Goal: Task Accomplishment & Management: Use online tool/utility

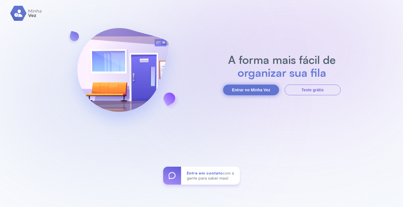
click at [248, 89] on button "Entrar no Minha Vez" at bounding box center [251, 89] width 56 height 11
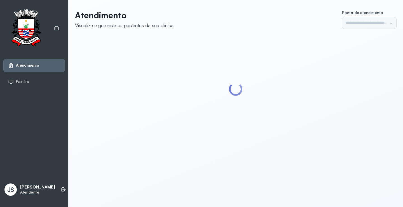
type input "*********"
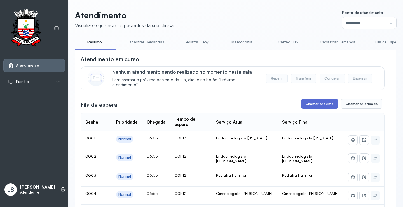
click at [324, 104] on button "Chamar próximo" at bounding box center [319, 104] width 37 height 10
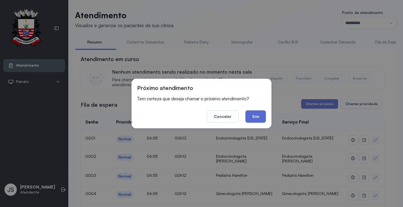
click at [256, 114] on button "Sim" at bounding box center [255, 116] width 20 height 12
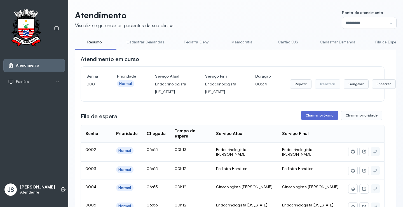
click at [322, 115] on button "Chamar próximo" at bounding box center [319, 115] width 37 height 10
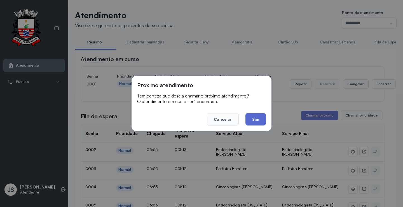
click at [255, 117] on button "Sim" at bounding box center [255, 119] width 20 height 12
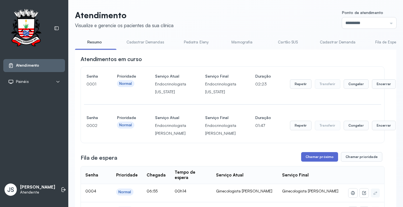
click at [315, 159] on button "Chamar próximo" at bounding box center [319, 157] width 37 height 10
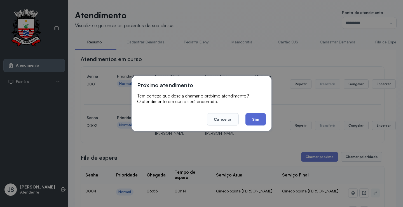
click at [253, 118] on button "Sim" at bounding box center [255, 119] width 20 height 12
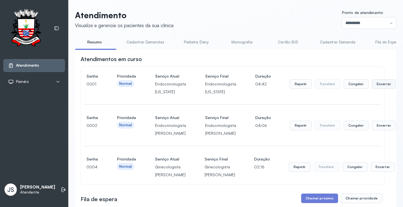
click at [373, 85] on button "Encerrar" at bounding box center [384, 84] width 24 height 10
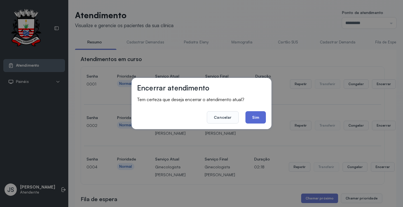
click at [260, 118] on button "Sim" at bounding box center [255, 117] width 20 height 12
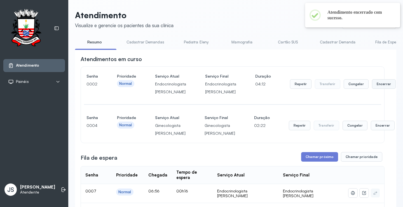
click at [375, 83] on button "Encerrar" at bounding box center [384, 84] width 24 height 10
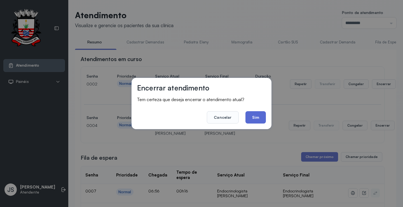
click at [261, 115] on button "Sim" at bounding box center [255, 117] width 20 height 12
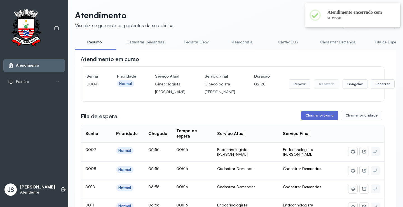
click at [315, 120] on button "Chamar próximo" at bounding box center [319, 115] width 37 height 10
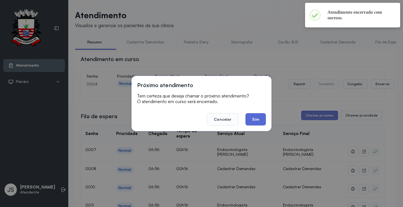
click at [262, 121] on button "Sim" at bounding box center [255, 119] width 20 height 12
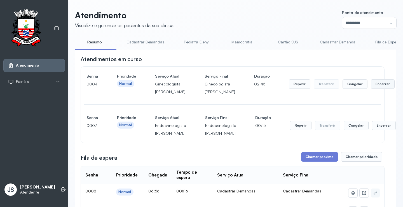
click at [371, 89] on button "Encerrar" at bounding box center [383, 84] width 24 height 10
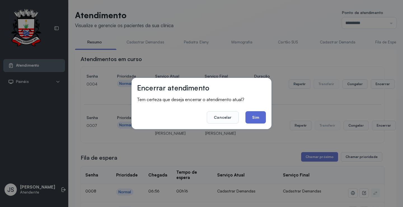
click at [254, 114] on button "Sim" at bounding box center [255, 117] width 20 height 12
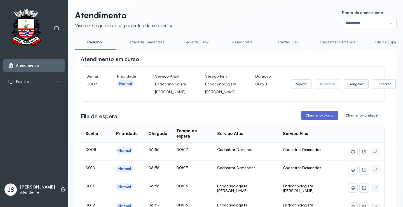
click at [324, 117] on button "Chamar próximo" at bounding box center [319, 115] width 37 height 10
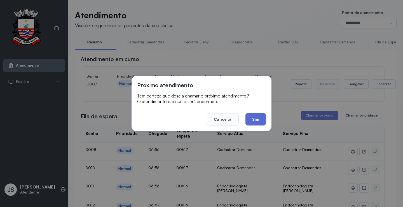
click at [255, 119] on button "Sim" at bounding box center [255, 119] width 20 height 12
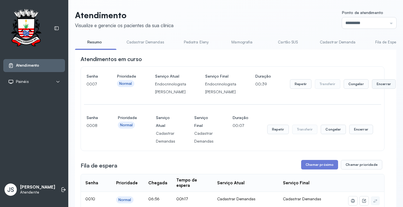
click at [379, 87] on button "Encerrar" at bounding box center [384, 84] width 24 height 10
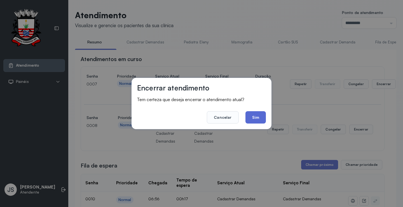
click at [261, 118] on button "Sim" at bounding box center [255, 117] width 20 height 12
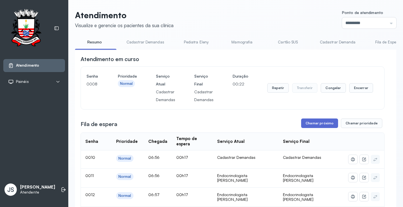
click at [326, 124] on button "Chamar próximo" at bounding box center [319, 123] width 37 height 10
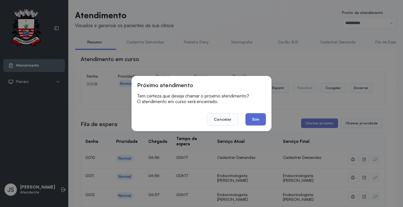
click at [265, 125] on button "Sim" at bounding box center [255, 119] width 20 height 12
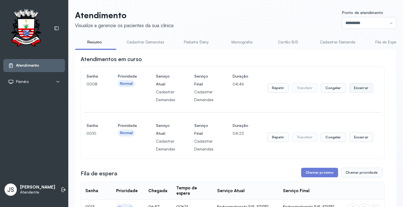
click at [360, 89] on button "Encerrar" at bounding box center [361, 88] width 24 height 10
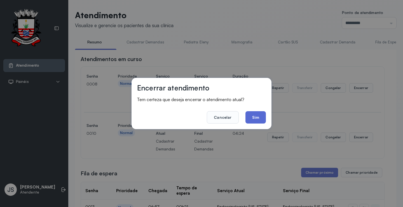
click at [261, 115] on button "Sim" at bounding box center [255, 117] width 20 height 12
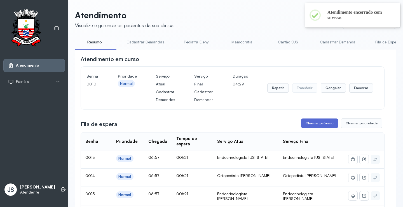
click at [321, 126] on button "Chamar próximo" at bounding box center [319, 123] width 37 height 10
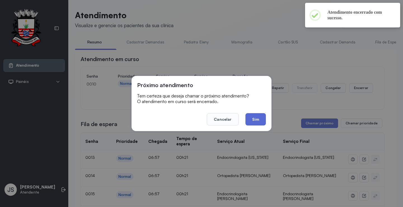
click at [256, 119] on button "Sim" at bounding box center [255, 119] width 20 height 12
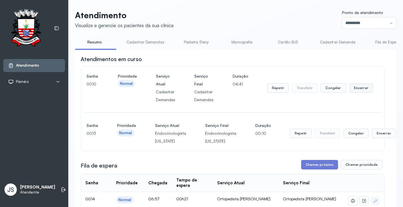
click at [351, 89] on button "Encerrar" at bounding box center [361, 88] width 24 height 10
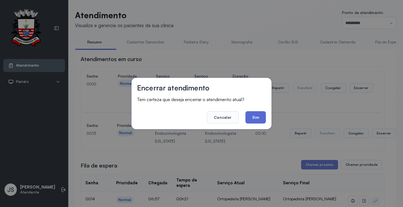
click at [264, 114] on button "Sim" at bounding box center [255, 117] width 20 height 12
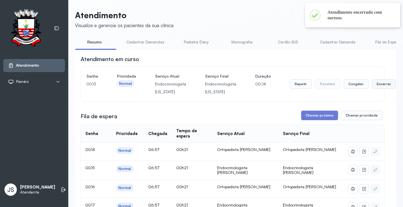
click at [375, 85] on button "Encerrar" at bounding box center [384, 84] width 24 height 10
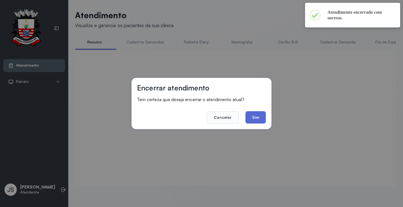
click at [259, 115] on button "Sim" at bounding box center [255, 117] width 20 height 12
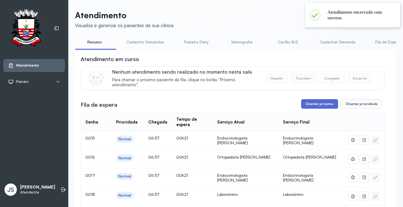
click at [320, 105] on button "Chamar próximo" at bounding box center [319, 104] width 37 height 10
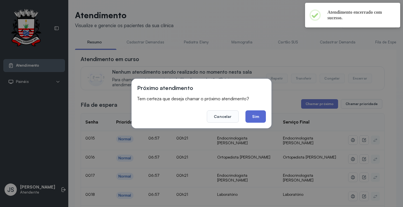
click at [253, 117] on button "Sim" at bounding box center [255, 116] width 20 height 12
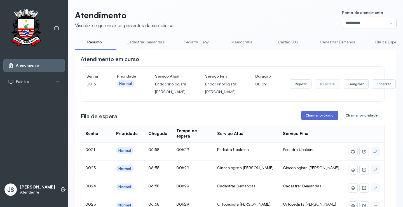
click at [325, 114] on button "Chamar próximo" at bounding box center [319, 115] width 37 height 10
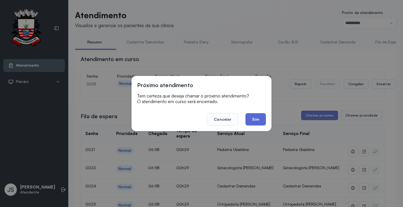
click at [255, 117] on button "Sim" at bounding box center [255, 119] width 20 height 12
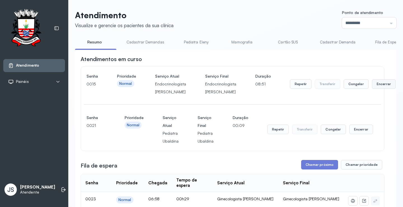
click at [376, 86] on button "Encerrar" at bounding box center [384, 84] width 24 height 10
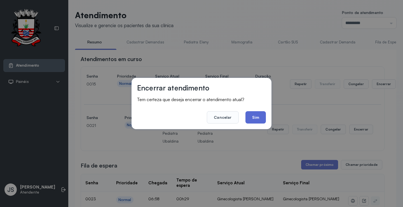
click at [256, 116] on button "Sim" at bounding box center [255, 117] width 20 height 12
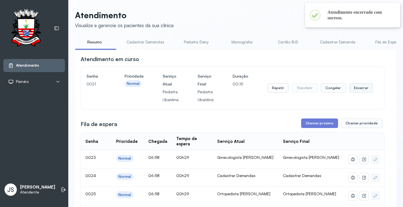
click at [361, 89] on button "Encerrar" at bounding box center [361, 88] width 24 height 10
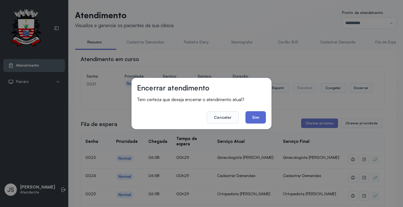
click at [261, 114] on button "Sim" at bounding box center [255, 117] width 20 height 12
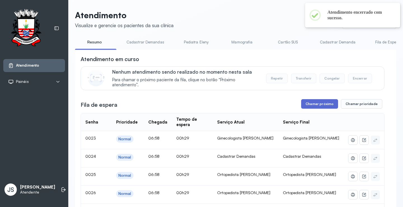
click at [326, 104] on button "Chamar próximo" at bounding box center [319, 104] width 37 height 10
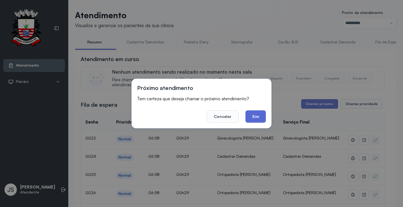
click at [263, 114] on button "Sim" at bounding box center [255, 116] width 20 height 12
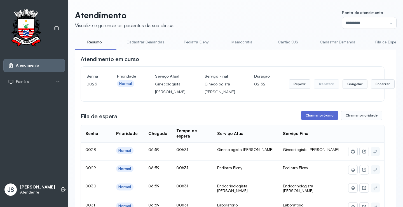
click at [315, 120] on button "Chamar próximo" at bounding box center [319, 115] width 37 height 10
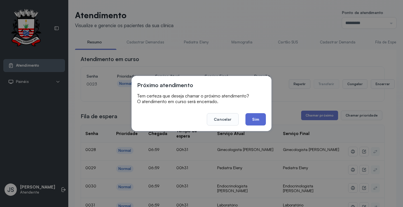
click at [262, 120] on button "Sim" at bounding box center [255, 119] width 20 height 12
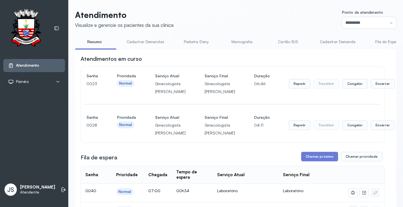
scroll to position [56, 0]
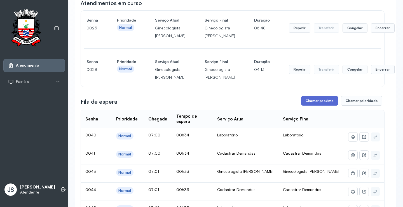
click at [313, 105] on button "Chamar próximo" at bounding box center [319, 101] width 37 height 10
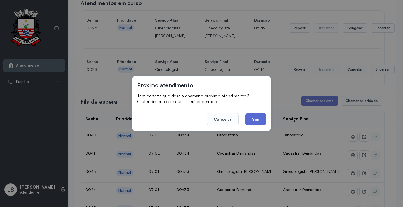
click at [258, 122] on button "Sim" at bounding box center [255, 119] width 20 height 12
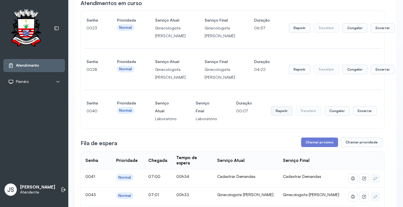
click at [289, 33] on button "Repetir" at bounding box center [300, 28] width 22 height 10
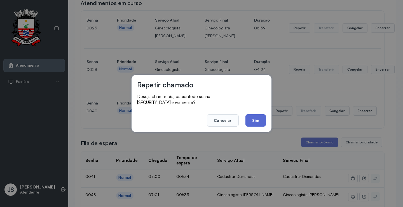
click at [257, 117] on button "Sim" at bounding box center [255, 120] width 20 height 12
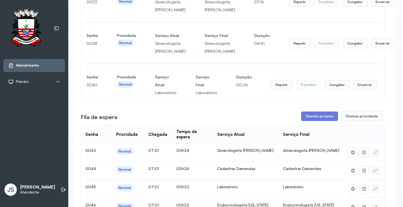
scroll to position [112, 0]
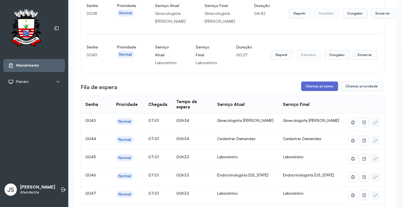
click at [322, 91] on button "Chamar próximo" at bounding box center [319, 86] width 37 height 10
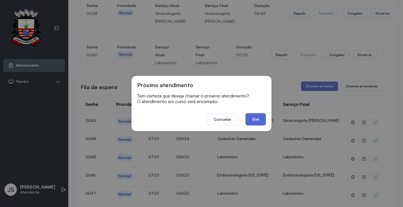
click at [254, 120] on button "Sim" at bounding box center [255, 119] width 20 height 12
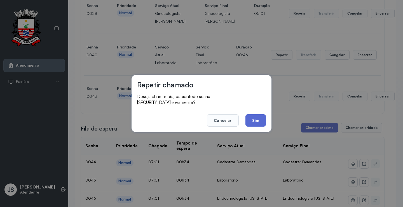
click at [257, 118] on button "Sim" at bounding box center [255, 120] width 20 height 12
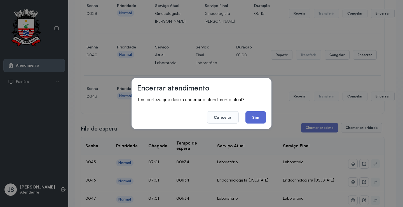
click at [258, 119] on button "Sim" at bounding box center [255, 117] width 20 height 12
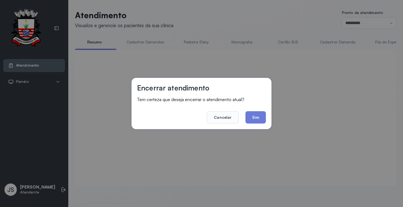
scroll to position [0, 0]
click at [260, 114] on button "Sim" at bounding box center [255, 117] width 20 height 12
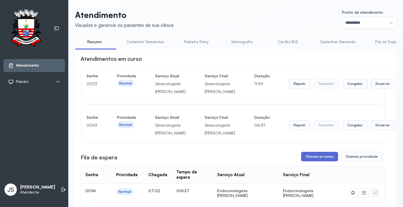
click at [319, 161] on button "Chamar próximo" at bounding box center [319, 157] width 37 height 10
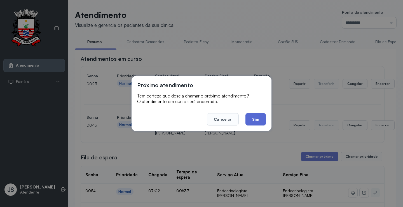
click at [259, 115] on button "Sim" at bounding box center [255, 119] width 20 height 12
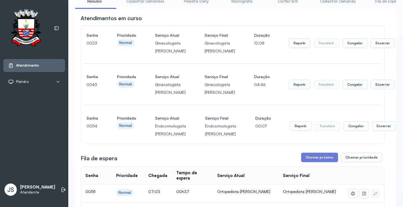
scroll to position [28, 0]
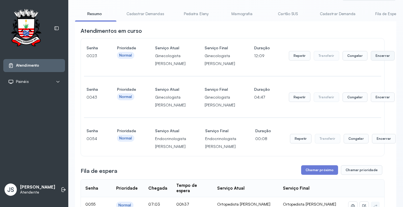
click at [371, 60] on button "Encerrar" at bounding box center [383, 56] width 24 height 10
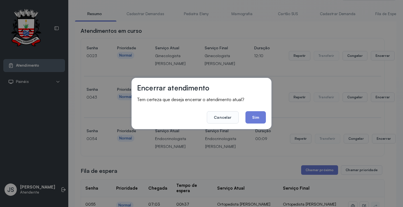
click at [260, 115] on button "Sim" at bounding box center [255, 117] width 20 height 12
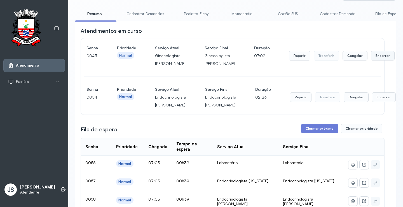
click at [371, 60] on button "Encerrar" at bounding box center [383, 56] width 24 height 10
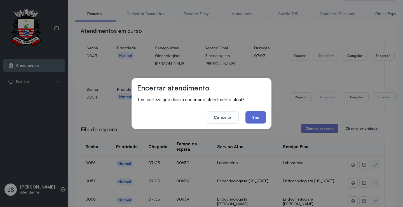
click at [251, 115] on button "Sim" at bounding box center [255, 117] width 20 height 12
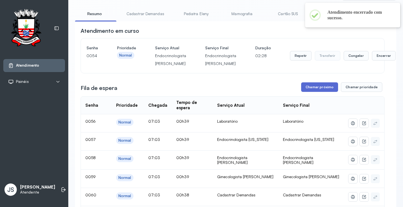
click at [313, 89] on button "Chamar próximo" at bounding box center [319, 87] width 37 height 10
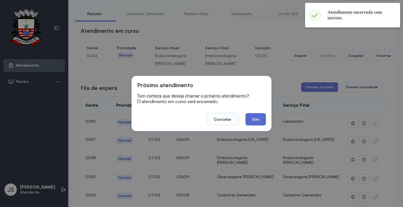
click at [253, 118] on button "Sim" at bounding box center [255, 119] width 20 height 12
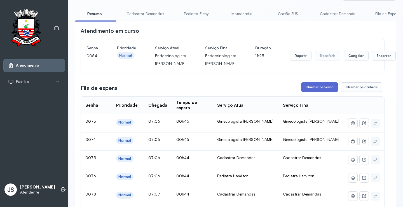
click at [325, 88] on button "Chamar próximo" at bounding box center [319, 87] width 37 height 10
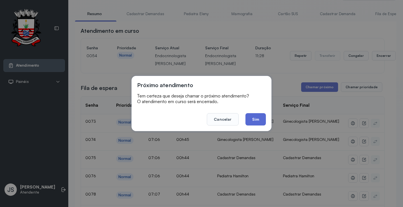
click at [258, 120] on button "Sim" at bounding box center [255, 119] width 20 height 12
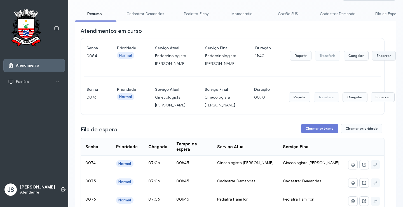
click at [379, 57] on button "Encerrar" at bounding box center [384, 56] width 24 height 10
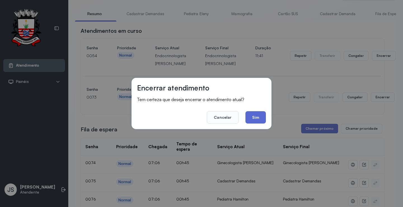
click at [257, 114] on button "Sim" at bounding box center [255, 117] width 20 height 12
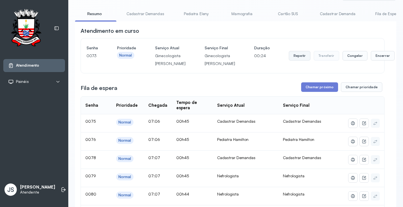
click at [289, 60] on button "Repetir" at bounding box center [300, 56] width 22 height 10
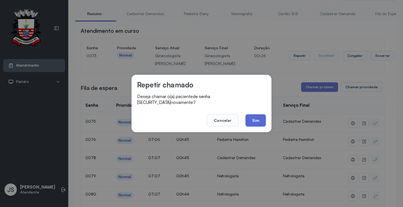
click at [259, 114] on button "Sim" at bounding box center [255, 120] width 20 height 12
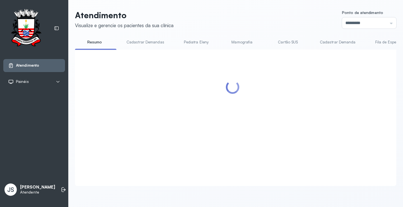
scroll to position [0, 0]
click at [317, 95] on div at bounding box center [233, 111] width 304 height 112
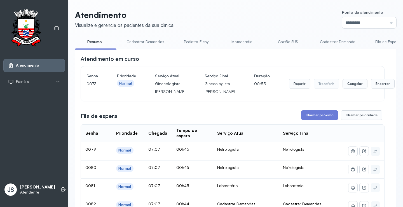
scroll to position [28, 0]
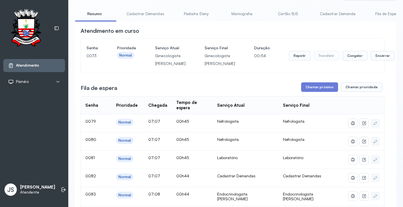
click at [317, 92] on button "Chamar próximo" at bounding box center [319, 87] width 37 height 10
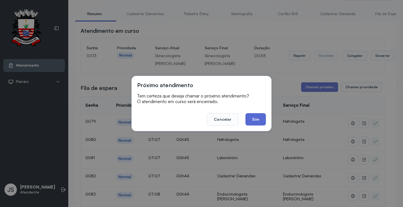
click at [259, 116] on button "Sim" at bounding box center [255, 119] width 20 height 12
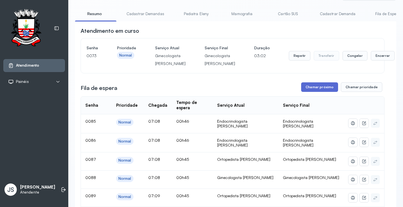
click at [313, 92] on button "Chamar próximo" at bounding box center [319, 87] width 37 height 10
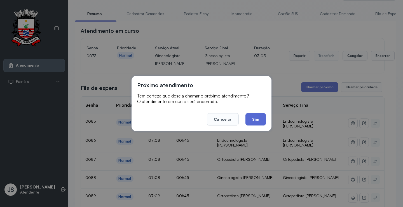
click at [258, 119] on button "Sim" at bounding box center [255, 119] width 20 height 12
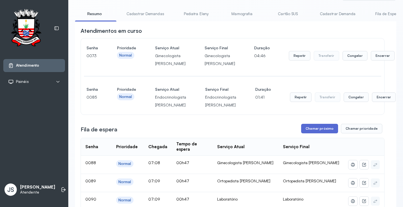
click at [321, 133] on button "Chamar próximo" at bounding box center [319, 129] width 37 height 10
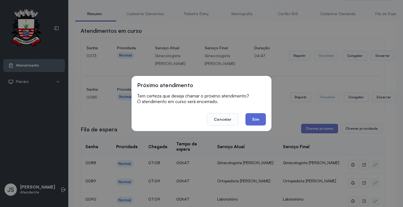
click at [253, 115] on button "Sim" at bounding box center [255, 119] width 20 height 12
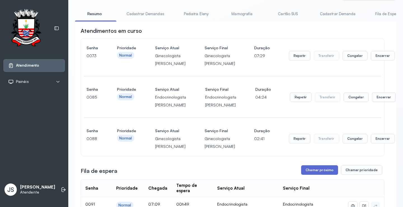
click at [319, 175] on button "Chamar próximo" at bounding box center [319, 170] width 37 height 10
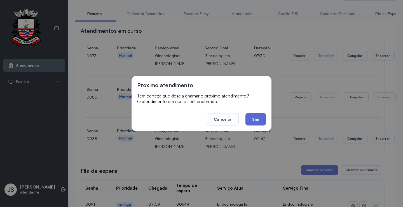
click at [256, 117] on button "Sim" at bounding box center [255, 119] width 20 height 12
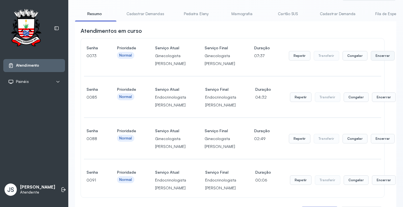
click at [371, 60] on button "Encerrar" at bounding box center [383, 56] width 24 height 10
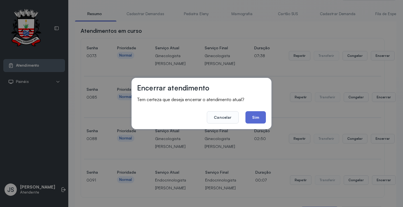
click at [257, 119] on button "Sim" at bounding box center [255, 117] width 20 height 12
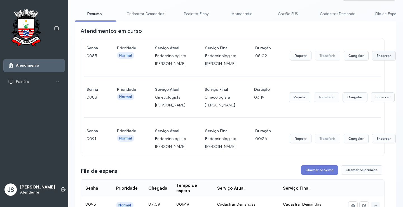
click at [381, 55] on button "Encerrar" at bounding box center [384, 56] width 24 height 10
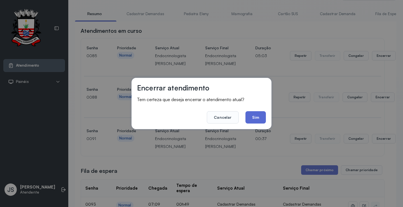
click at [256, 118] on button "Sim" at bounding box center [255, 117] width 20 height 12
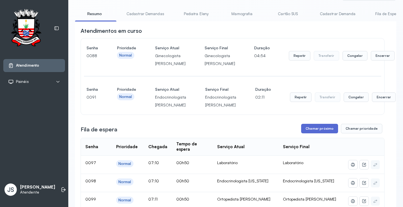
click at [315, 133] on button "Chamar próximo" at bounding box center [319, 129] width 37 height 10
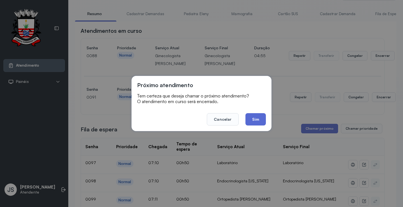
click at [256, 119] on button "Sim" at bounding box center [255, 119] width 20 height 12
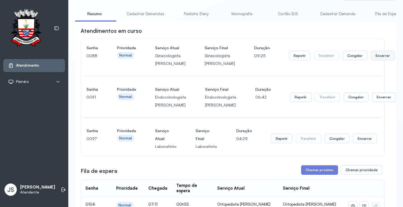
click at [371, 60] on button "Encerrar" at bounding box center [383, 56] width 24 height 10
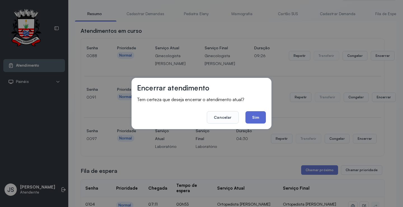
click at [261, 113] on button "Sim" at bounding box center [255, 117] width 20 height 12
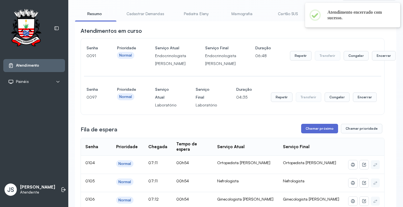
click at [322, 132] on button "Chamar próximo" at bounding box center [319, 129] width 37 height 10
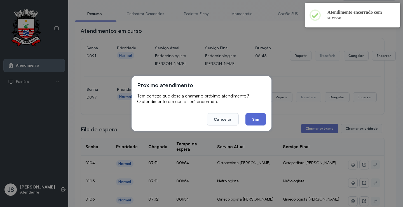
click at [255, 119] on button "Sim" at bounding box center [255, 119] width 20 height 12
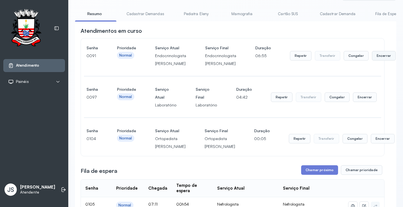
click at [374, 58] on button "Encerrar" at bounding box center [384, 56] width 24 height 10
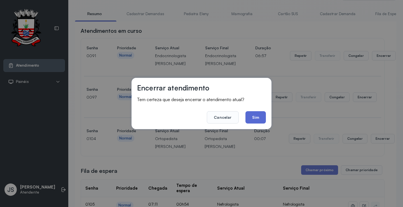
click at [258, 115] on button "Sim" at bounding box center [255, 117] width 20 height 12
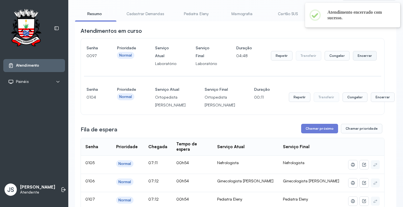
click at [356, 59] on button "Encerrar" at bounding box center [365, 56] width 24 height 10
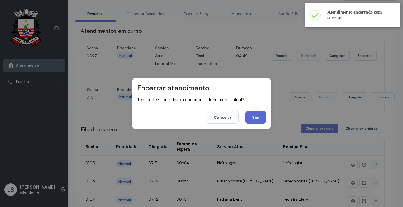
click at [263, 119] on button "Sim" at bounding box center [255, 117] width 20 height 12
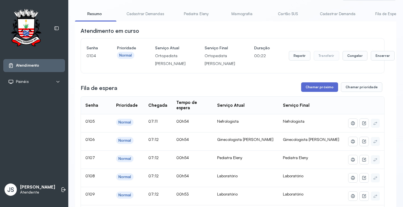
click at [320, 92] on button "Chamar próximo" at bounding box center [319, 87] width 37 height 10
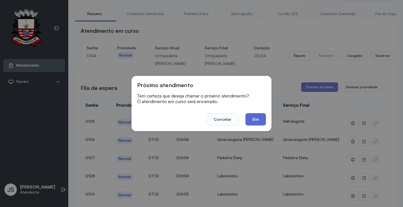
click at [261, 117] on button "Sim" at bounding box center [255, 119] width 20 height 12
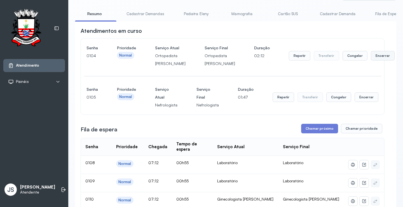
click at [371, 60] on button "Encerrar" at bounding box center [383, 56] width 24 height 10
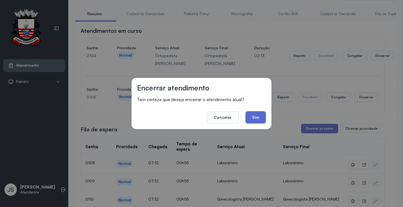
click at [263, 116] on button "Sim" at bounding box center [255, 117] width 20 height 12
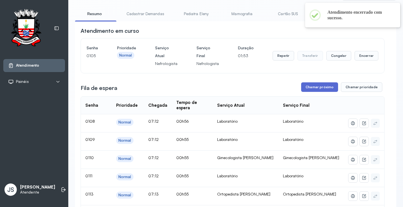
click at [322, 88] on button "Chamar próximo" at bounding box center [319, 87] width 37 height 10
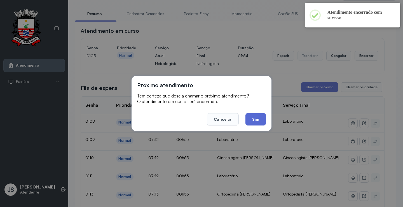
click at [257, 119] on button "Sim" at bounding box center [255, 119] width 20 height 12
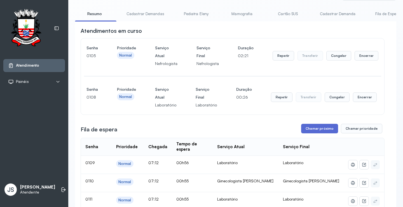
click at [322, 132] on button "Chamar próximo" at bounding box center [319, 129] width 37 height 10
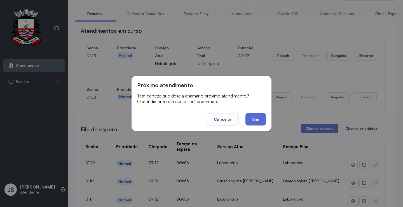
click at [254, 121] on button "Sim" at bounding box center [255, 119] width 20 height 12
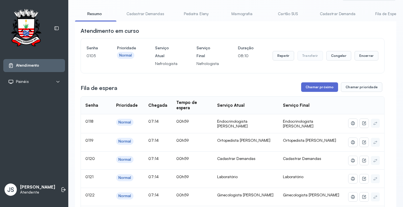
click at [322, 87] on button "Chamar próximo" at bounding box center [319, 87] width 37 height 10
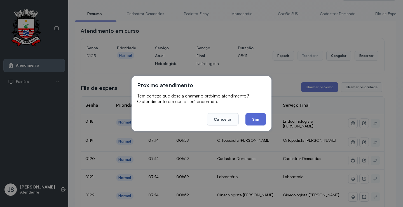
click at [258, 119] on button "Sim" at bounding box center [255, 119] width 20 height 12
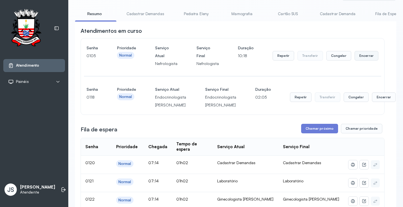
click at [358, 57] on button "Encerrar" at bounding box center [366, 56] width 24 height 10
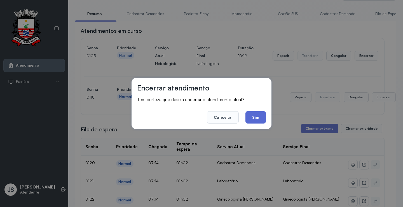
click at [260, 119] on button "Sim" at bounding box center [255, 117] width 20 height 12
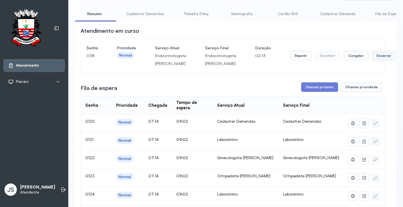
click at [374, 57] on button "Encerrar" at bounding box center [384, 56] width 24 height 10
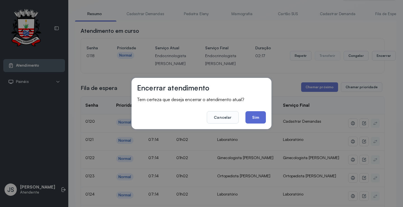
click at [262, 115] on button "Sim" at bounding box center [255, 117] width 20 height 12
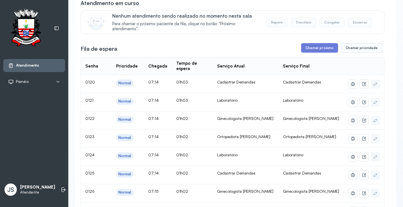
scroll to position [56, 0]
click at [252, 45] on div "Fila de espera Chamar próximo Chamar prioridade" at bounding box center [233, 48] width 304 height 10
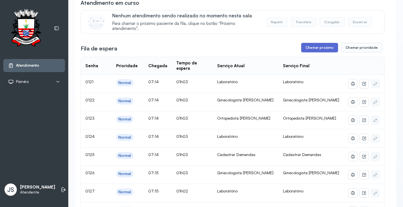
click at [315, 50] on button "Chamar próximo" at bounding box center [319, 48] width 37 height 10
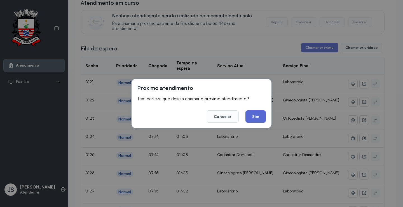
click at [258, 114] on button "Sim" at bounding box center [255, 116] width 20 height 12
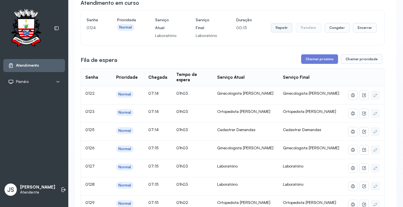
click at [273, 30] on button "Repetir" at bounding box center [282, 28] width 22 height 10
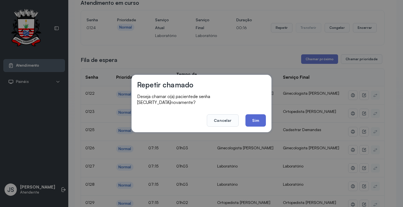
click at [253, 117] on button "Sim" at bounding box center [255, 120] width 20 height 12
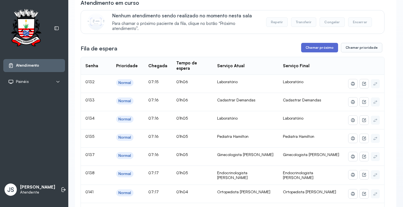
click at [316, 48] on button "Chamar próximo" at bounding box center [319, 48] width 37 height 10
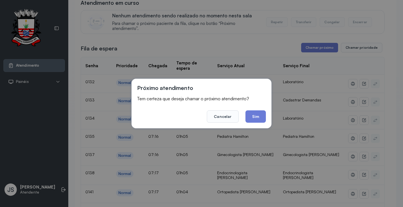
drag, startPoint x: 254, startPoint y: 116, endPoint x: 258, endPoint y: 115, distance: 4.5
click at [254, 115] on button "Sim" at bounding box center [255, 116] width 20 height 12
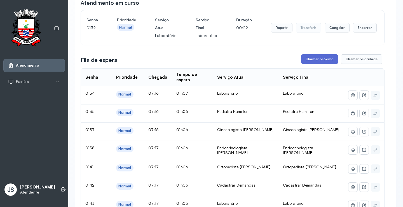
click at [319, 61] on button "Chamar próximo" at bounding box center [319, 59] width 37 height 10
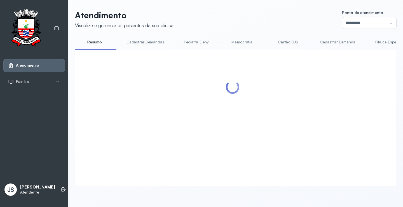
scroll to position [0, 0]
click at [256, 114] on div at bounding box center [233, 111] width 304 height 112
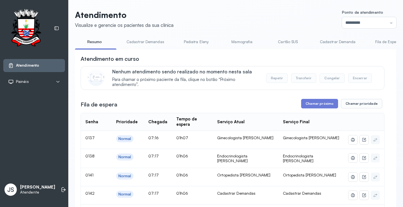
scroll to position [56, 0]
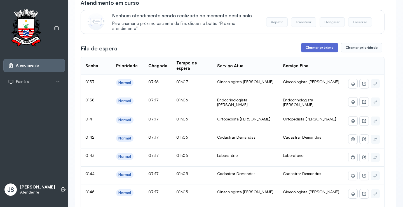
click at [317, 49] on button "Chamar próximo" at bounding box center [319, 48] width 37 height 10
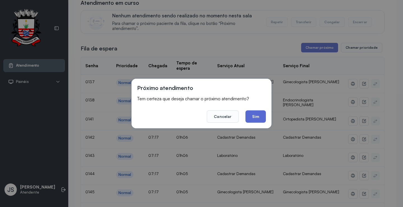
click at [256, 117] on button "Sim" at bounding box center [255, 116] width 20 height 12
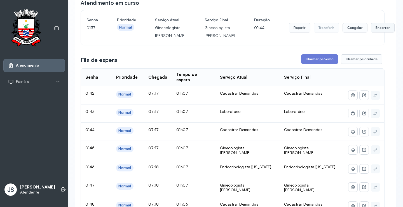
click at [371, 32] on button "Encerrar" at bounding box center [383, 28] width 24 height 10
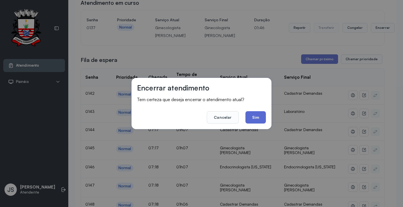
click at [258, 117] on button "Sim" at bounding box center [255, 117] width 20 height 12
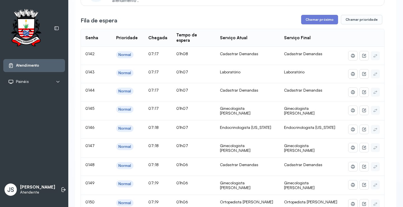
scroll to position [0, 0]
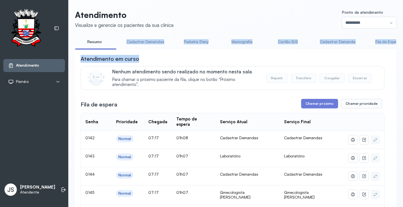
drag, startPoint x: 110, startPoint y: 48, endPoint x: 177, endPoint y: 56, distance: 67.6
click at [168, 56] on div "Atendimento em curso" at bounding box center [233, 59] width 304 height 8
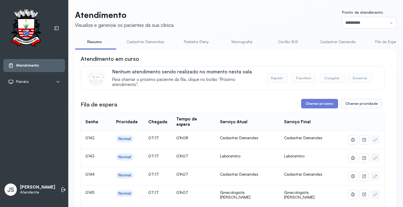
drag, startPoint x: 114, startPoint y: 47, endPoint x: 125, endPoint y: 49, distance: 11.1
click at [125, 49] on ul "Resumo Cadastrar Demandas Pediatra Eleny Mamografia Cartão SUS Cadastrar Demand…" at bounding box center [235, 43] width 321 height 13
click at [156, 62] on div "Atendimento em curso" at bounding box center [233, 59] width 304 height 8
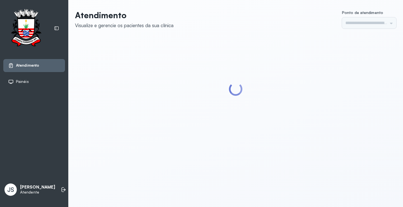
type input "*********"
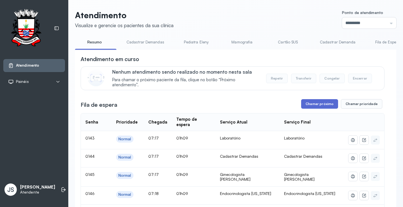
click at [323, 105] on button "Chamar próximo" at bounding box center [319, 104] width 37 height 10
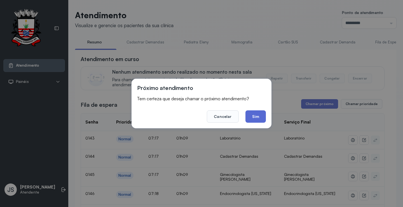
click at [260, 117] on button "Sim" at bounding box center [255, 116] width 20 height 12
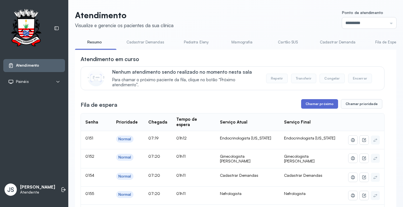
click at [319, 101] on button "Chamar próximo" at bounding box center [319, 104] width 37 height 10
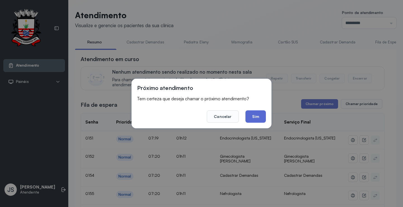
click at [259, 116] on button "Sim" at bounding box center [255, 116] width 20 height 12
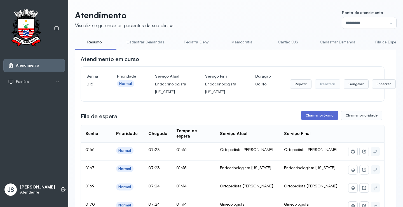
click at [313, 115] on button "Chamar próximo" at bounding box center [319, 115] width 37 height 10
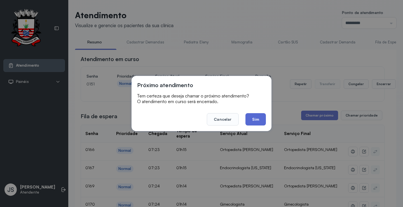
click at [260, 120] on button "Sim" at bounding box center [255, 119] width 20 height 12
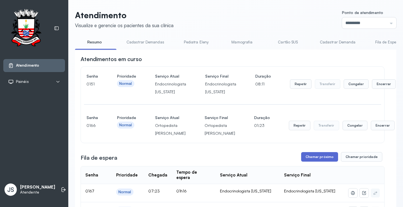
click at [320, 161] on button "Chamar próximo" at bounding box center [319, 157] width 37 height 10
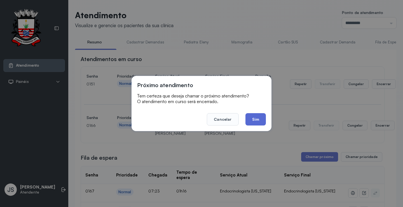
click at [258, 120] on button "Sim" at bounding box center [255, 119] width 20 height 12
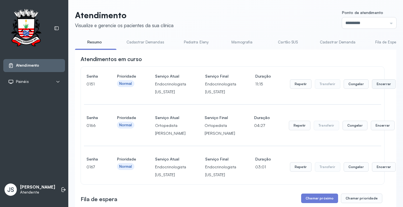
click at [375, 86] on button "Encerrar" at bounding box center [384, 84] width 24 height 10
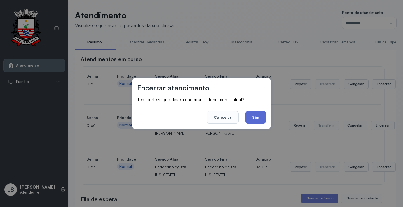
click at [253, 115] on button "Sim" at bounding box center [255, 117] width 20 height 12
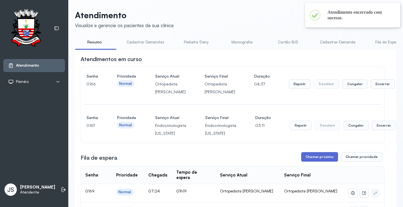
click at [324, 161] on button "Chamar próximo" at bounding box center [319, 157] width 37 height 10
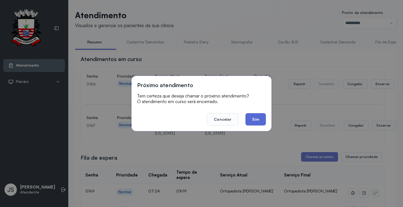
click at [257, 121] on button "Sim" at bounding box center [255, 119] width 20 height 12
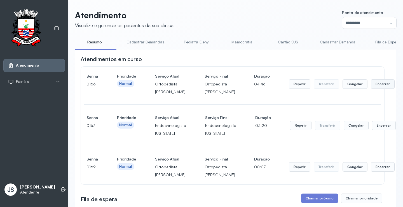
click at [371, 88] on button "Encerrar" at bounding box center [383, 84] width 24 height 10
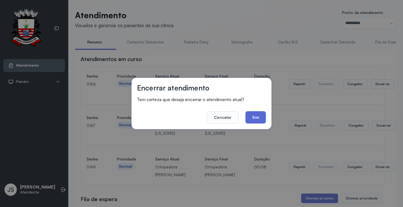
click at [256, 115] on button "Sim" at bounding box center [255, 117] width 20 height 12
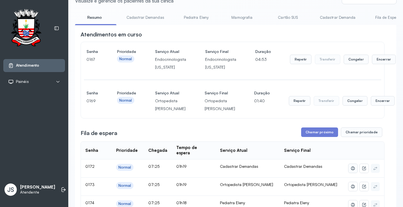
scroll to position [84, 0]
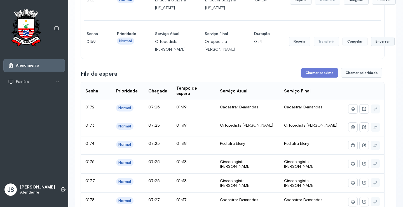
click at [372, 5] on button "Encerrar" at bounding box center [384, 0] width 24 height 10
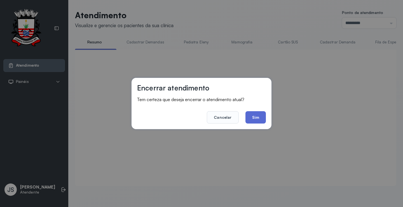
scroll to position [0, 0]
click at [253, 115] on button "Sim" at bounding box center [255, 117] width 20 height 12
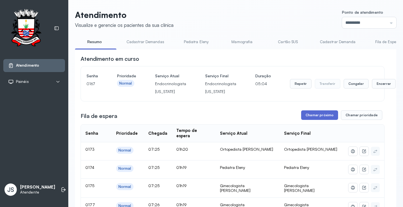
click at [323, 114] on button "Chamar próximo" at bounding box center [319, 115] width 37 height 10
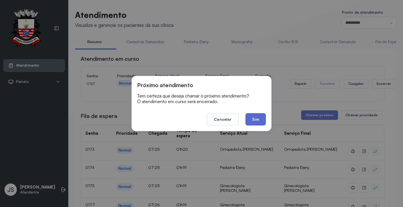
click at [256, 117] on button "Sim" at bounding box center [255, 119] width 20 height 12
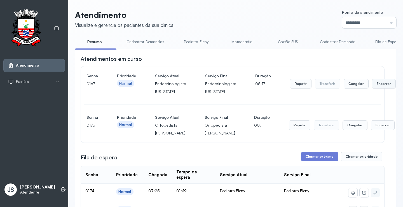
click at [379, 83] on button "Encerrar" at bounding box center [384, 84] width 24 height 10
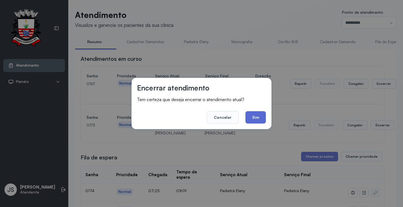
click at [250, 116] on button "Sim" at bounding box center [255, 117] width 20 height 12
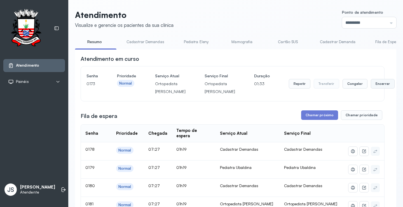
click at [371, 88] on button "Encerrar" at bounding box center [383, 84] width 24 height 10
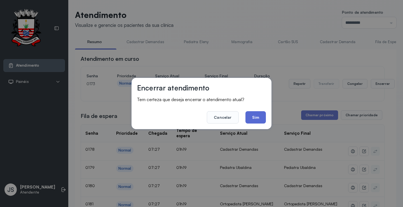
click at [253, 118] on button "Sim" at bounding box center [255, 117] width 20 height 12
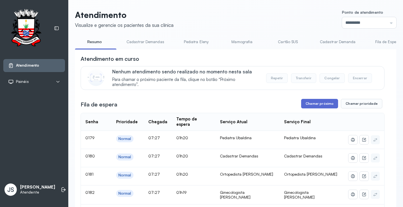
click at [319, 103] on button "Chamar próximo" at bounding box center [319, 104] width 37 height 10
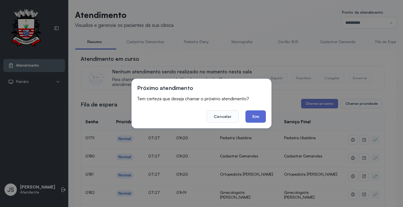
click at [252, 115] on button "Sim" at bounding box center [255, 116] width 20 height 12
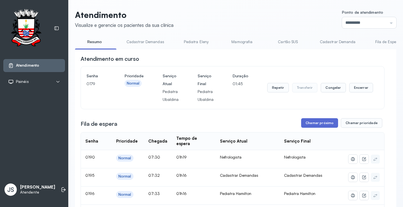
click at [320, 123] on button "Chamar próximo" at bounding box center [319, 123] width 37 height 10
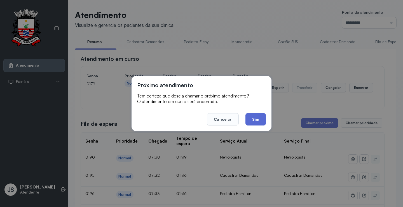
click at [256, 117] on button "Sim" at bounding box center [255, 119] width 20 height 12
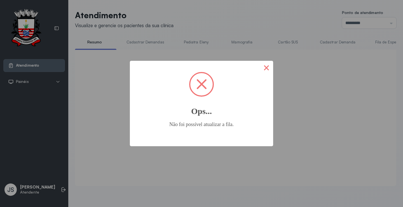
click at [267, 69] on button "×" at bounding box center [266, 67] width 13 height 13
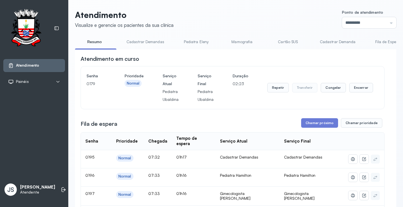
drag, startPoint x: 110, startPoint y: 49, endPoint x: 122, endPoint y: 51, distance: 11.9
click at [122, 50] on div "Resumo Cadastrar Demandas Pediatra [PERSON_NAME] Cartão SUS Cadastrar [PERSON_N…" at bounding box center [235, 43] width 321 height 13
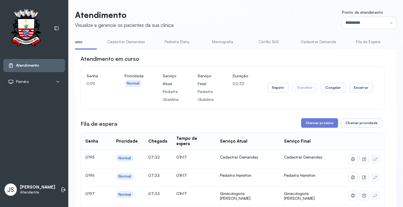
scroll to position [28, 0]
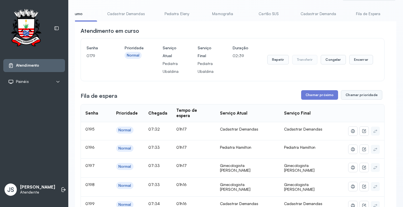
click at [356, 100] on button "Chamar prioridade" at bounding box center [361, 95] width 41 height 10
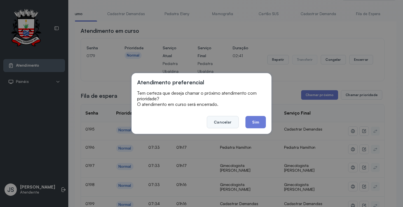
click at [226, 120] on button "Cancelar" at bounding box center [223, 122] width 32 height 12
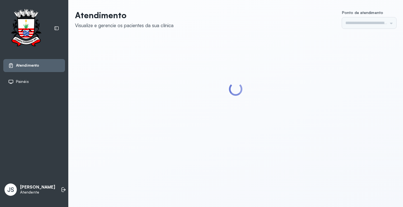
type input "*********"
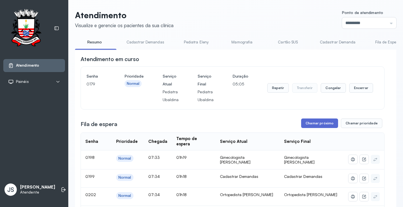
click at [310, 125] on button "Chamar próximo" at bounding box center [319, 123] width 37 height 10
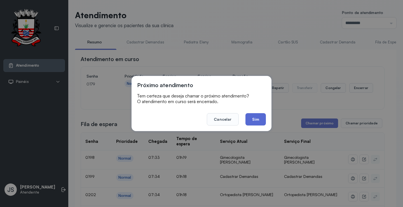
click at [258, 119] on button "Sim" at bounding box center [255, 119] width 20 height 12
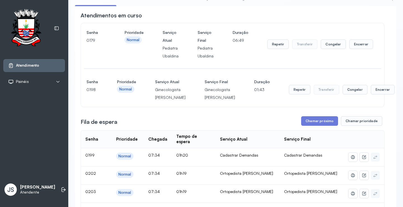
scroll to position [56, 0]
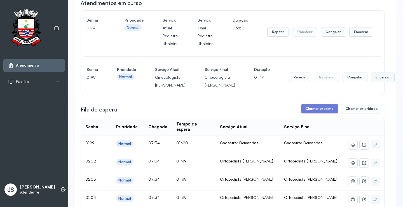
click at [364, 37] on button "Encerrar" at bounding box center [361, 32] width 24 height 10
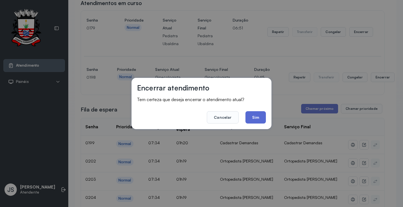
click at [261, 118] on button "Sim" at bounding box center [255, 117] width 20 height 12
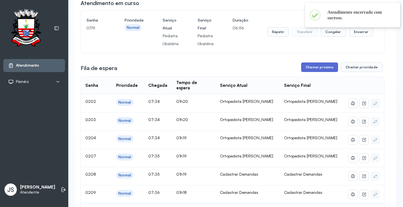
click at [312, 68] on button "Chamar próximo" at bounding box center [319, 67] width 37 height 10
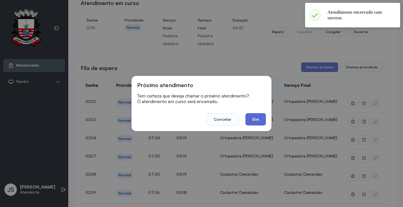
click at [260, 116] on button "Sim" at bounding box center [255, 119] width 20 height 12
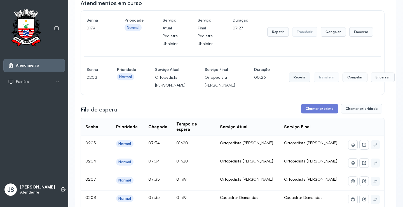
click at [277, 37] on button "Repetir" at bounding box center [278, 32] width 22 height 10
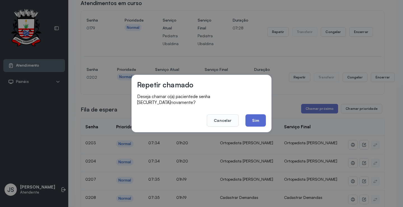
click at [258, 116] on button "Sim" at bounding box center [255, 120] width 20 height 12
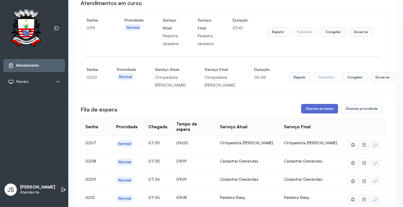
click at [330, 113] on button "Chamar próximo" at bounding box center [319, 109] width 37 height 10
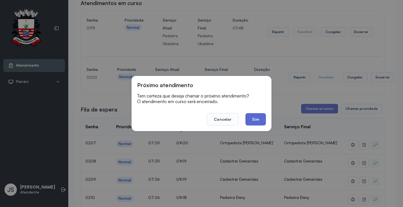
click at [260, 116] on button "Sim" at bounding box center [255, 119] width 20 height 12
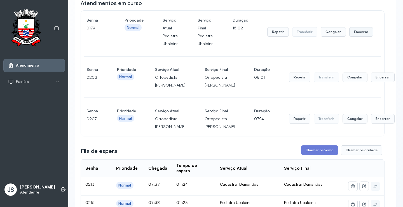
click at [357, 33] on button "Encerrar" at bounding box center [361, 32] width 24 height 10
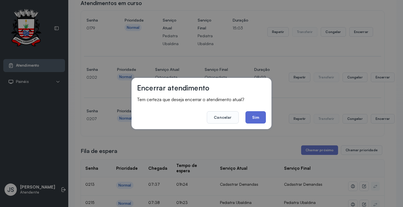
click at [258, 121] on button "Sim" at bounding box center [255, 117] width 20 height 12
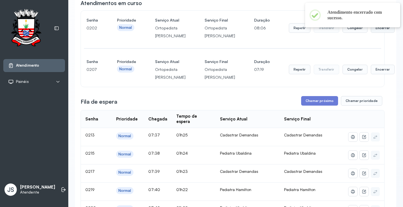
click at [371, 33] on button "Encerrar" at bounding box center [383, 28] width 24 height 10
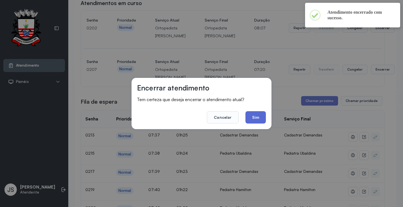
click at [259, 113] on button "Sim" at bounding box center [255, 117] width 20 height 12
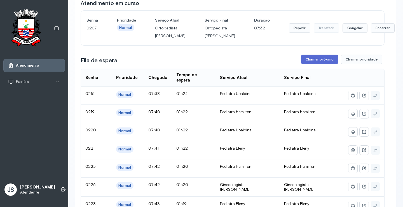
click at [324, 64] on button "Chamar próximo" at bounding box center [319, 60] width 37 height 10
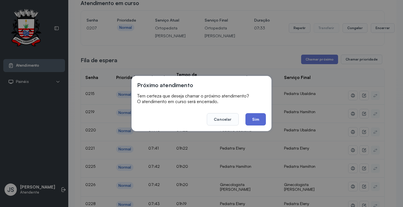
click at [262, 119] on button "Sim" at bounding box center [255, 119] width 20 height 12
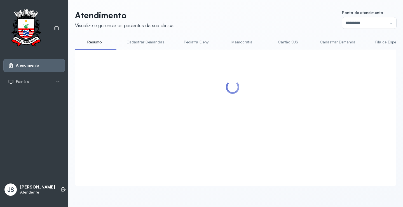
click at [262, 119] on div at bounding box center [233, 111] width 304 height 112
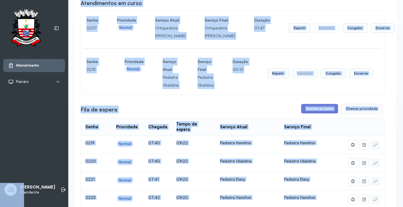
scroll to position [233, 0]
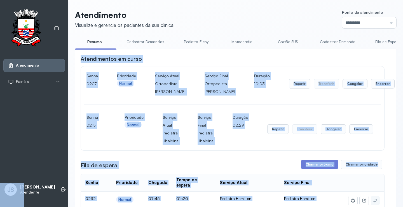
scroll to position [65, 0]
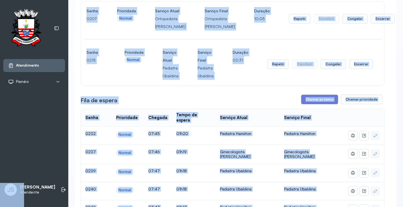
drag, startPoint x: 390, startPoint y: 80, endPoint x: 323, endPoint y: 92, distance: 68.2
click at [323, 104] on button "Chamar próximo" at bounding box center [319, 100] width 37 height 10
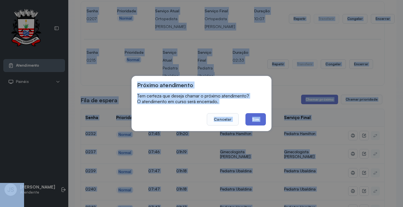
click at [260, 117] on button "Sim" at bounding box center [255, 119] width 20 height 12
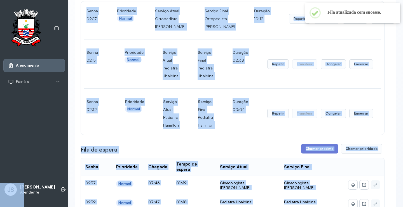
click at [371, 23] on button "Encerrar" at bounding box center [383, 19] width 24 height 10
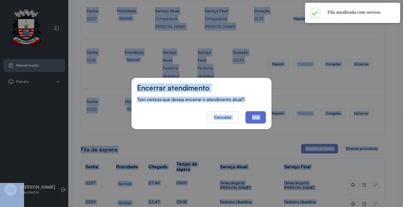
click at [256, 115] on button "Sim" at bounding box center [255, 117] width 20 height 12
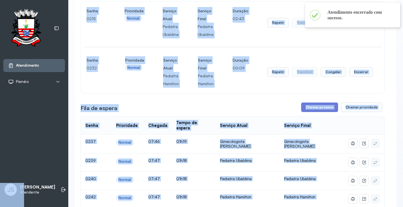
click at [361, 51] on div "Senha 0215 Prioridade Normal Serviço Atual Pediatra Ubaldina Serviço Final Pedi…" at bounding box center [233, 47] width 304 height 92
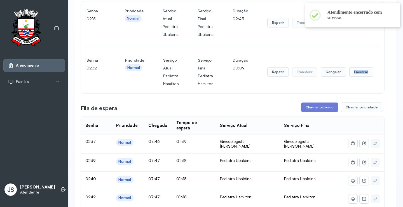
click at [361, 51] on div "Senha 0215 Prioridade Normal Serviço Atual Pediatra Ubaldina Serviço Final Pedi…" at bounding box center [233, 47] width 304 height 92
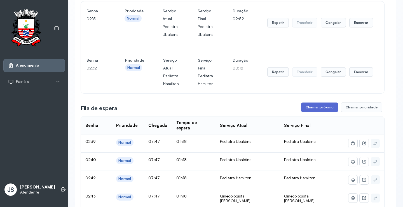
click at [320, 107] on button "Chamar próximo" at bounding box center [319, 107] width 37 height 10
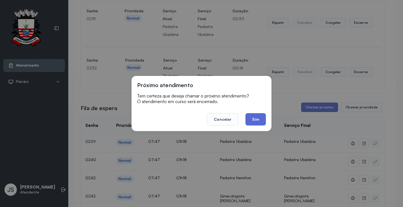
click at [257, 117] on button "Sim" at bounding box center [255, 119] width 20 height 12
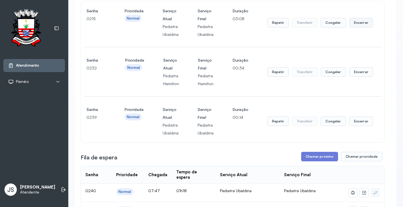
click at [359, 23] on button "Encerrar" at bounding box center [361, 23] width 24 height 10
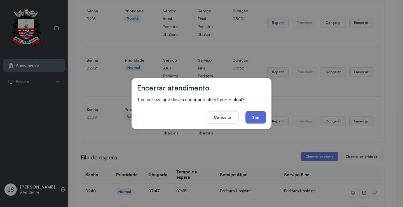
click at [254, 117] on button "Sim" at bounding box center [255, 117] width 20 height 12
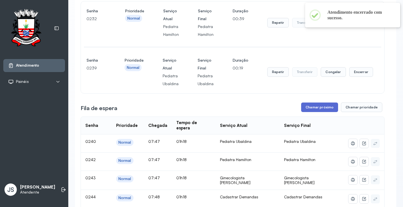
click at [317, 109] on button "Chamar próximo" at bounding box center [319, 107] width 37 height 10
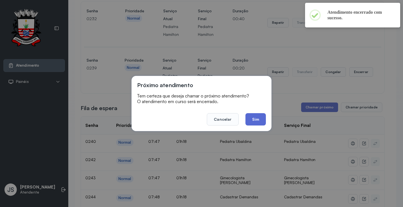
click at [259, 119] on button "Sim" at bounding box center [255, 119] width 20 height 12
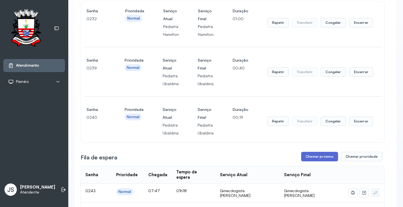
click at [317, 157] on button "Chamar próximo" at bounding box center [319, 157] width 37 height 10
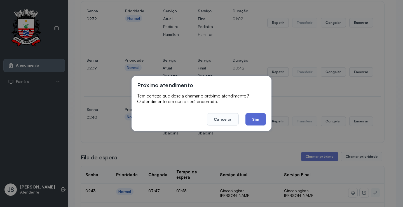
click at [259, 118] on button "Sim" at bounding box center [255, 119] width 20 height 12
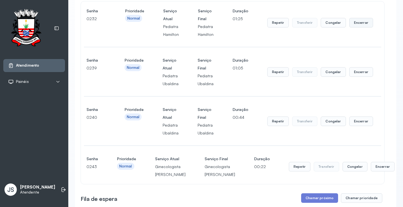
click at [360, 24] on button "Encerrar" at bounding box center [361, 23] width 24 height 10
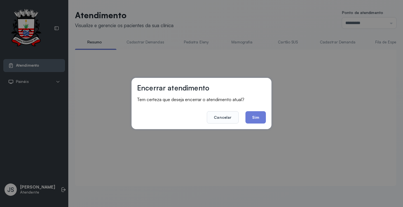
scroll to position [0, 0]
click at [260, 117] on button "Sim" at bounding box center [255, 117] width 20 height 12
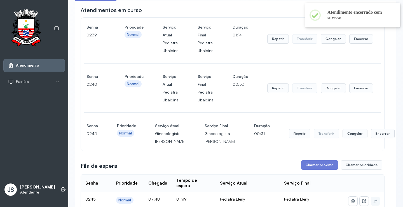
scroll to position [112, 0]
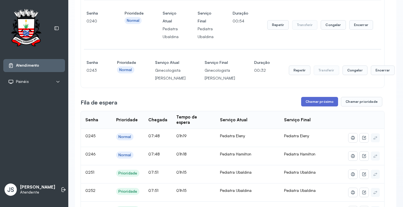
click at [320, 106] on button "Chamar próximo" at bounding box center [319, 102] width 37 height 10
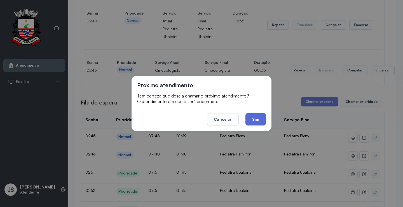
click at [253, 120] on button "Sim" at bounding box center [255, 119] width 20 height 12
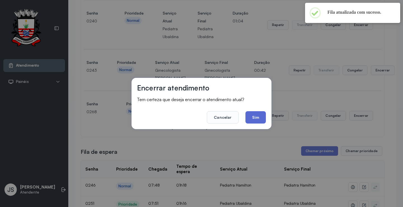
click at [261, 115] on button "Sim" at bounding box center [255, 117] width 20 height 12
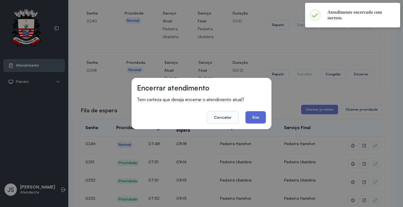
click at [261, 113] on button "Sim" at bounding box center [255, 117] width 20 height 12
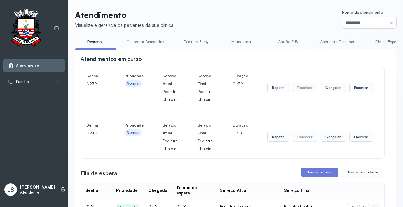
scroll to position [56, 0]
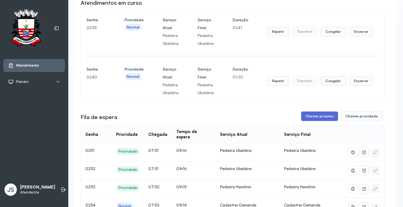
click at [317, 118] on button "Chamar próximo" at bounding box center [319, 116] width 37 height 10
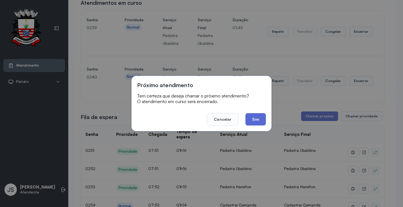
click at [261, 120] on button "Sim" at bounding box center [255, 119] width 20 height 12
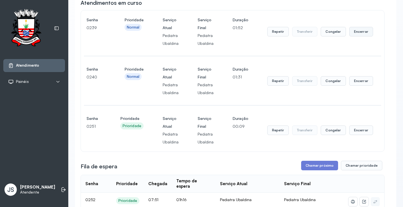
click at [356, 33] on button "Encerrar" at bounding box center [361, 32] width 24 height 10
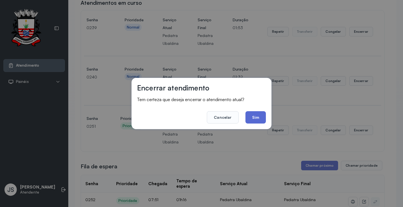
click at [255, 112] on button "Sim" at bounding box center [255, 117] width 20 height 12
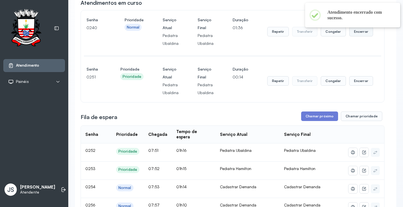
click at [359, 35] on button "Encerrar" at bounding box center [361, 32] width 24 height 10
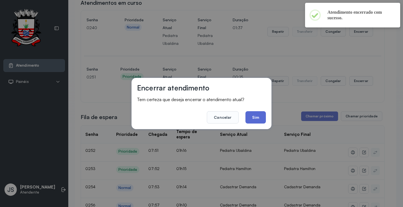
click at [257, 116] on button "Sim" at bounding box center [255, 117] width 20 height 12
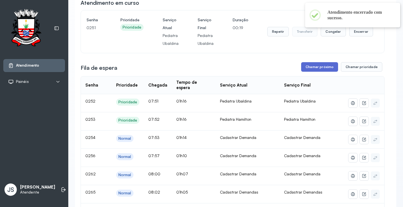
click at [320, 66] on button "Chamar próximo" at bounding box center [319, 67] width 37 height 10
click at [320, 67] on button "Chamar próximo" at bounding box center [319, 67] width 37 height 10
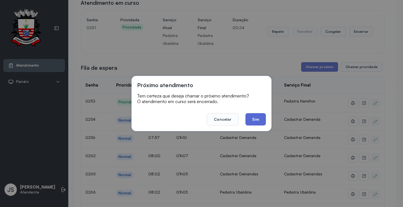
click at [255, 116] on button "Sim" at bounding box center [255, 119] width 20 height 12
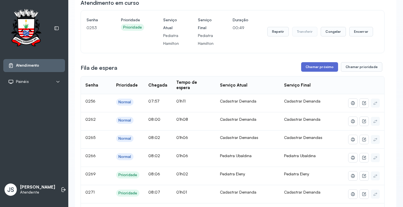
click at [319, 67] on button "Chamar próximo" at bounding box center [319, 67] width 37 height 10
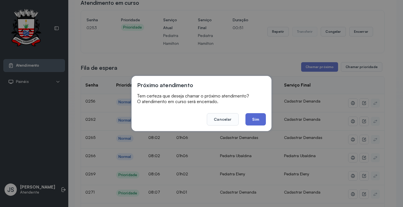
click at [255, 119] on button "Sim" at bounding box center [255, 119] width 20 height 12
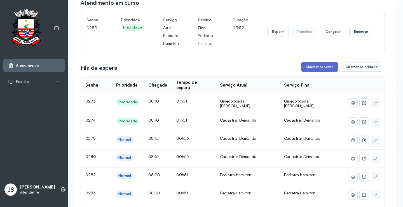
click at [313, 69] on button "Chamar próximo" at bounding box center [319, 67] width 37 height 10
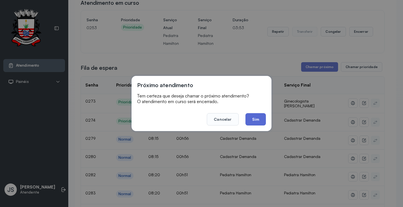
click at [256, 117] on button "Sim" at bounding box center [255, 119] width 20 height 12
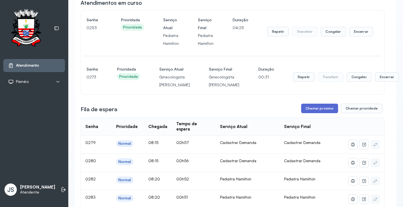
click at [316, 113] on button "Chamar próximo" at bounding box center [319, 108] width 37 height 10
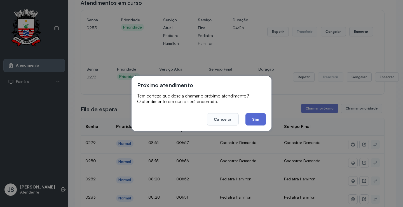
click at [257, 119] on button "Sim" at bounding box center [255, 119] width 20 height 12
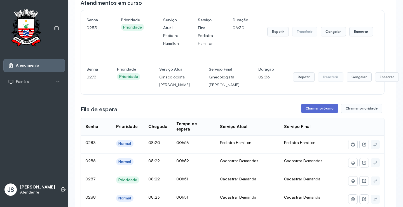
click at [325, 113] on button "Chamar próximo" at bounding box center [319, 108] width 37 height 10
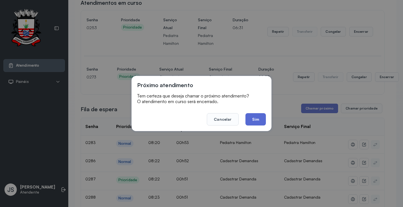
click at [259, 119] on button "Sim" at bounding box center [255, 119] width 20 height 12
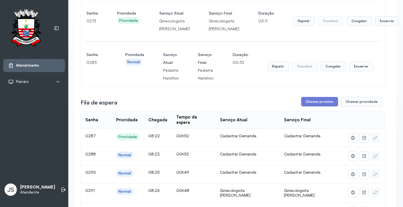
scroll to position [84, 0]
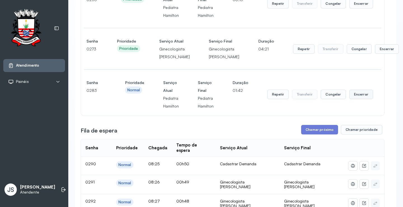
click at [358, 8] on button "Encerrar" at bounding box center [361, 4] width 24 height 10
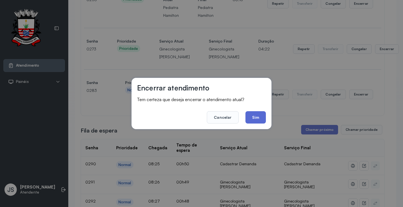
click at [260, 118] on button "Sim" at bounding box center [255, 117] width 20 height 12
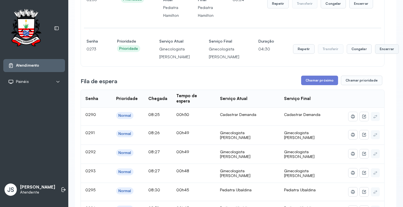
click at [371, 8] on button "Encerrar" at bounding box center [361, 4] width 24 height 10
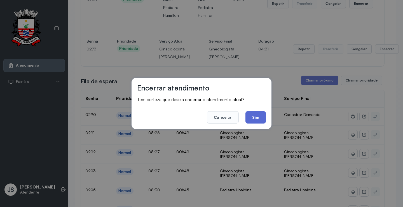
click at [256, 116] on button "Sim" at bounding box center [255, 117] width 20 height 12
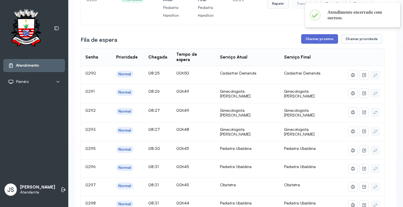
click at [319, 42] on button "Chamar próximo" at bounding box center [319, 39] width 37 height 10
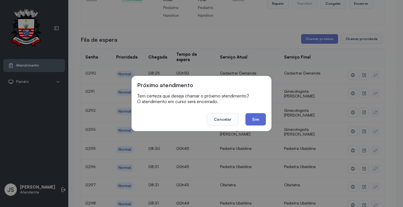
click at [255, 116] on button "Sim" at bounding box center [255, 119] width 20 height 12
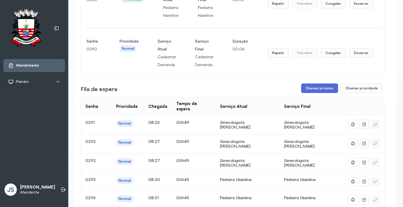
click at [322, 91] on button "Chamar próximo" at bounding box center [319, 88] width 37 height 10
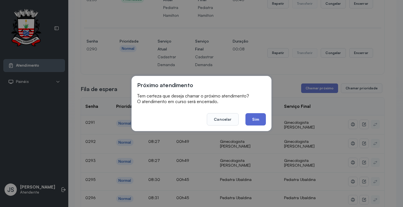
click at [251, 117] on button "Sim" at bounding box center [255, 119] width 20 height 12
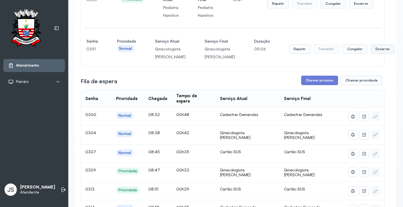
click at [366, 8] on button "Encerrar" at bounding box center [361, 4] width 24 height 10
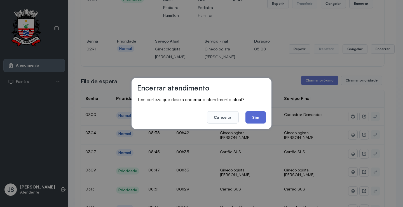
click at [262, 119] on button "Sim" at bounding box center [255, 117] width 20 height 12
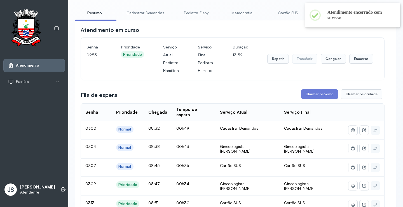
scroll to position [0, 0]
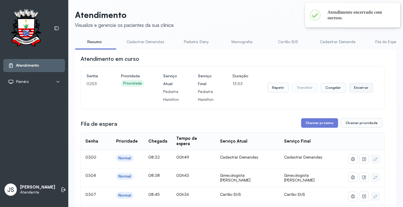
click at [363, 91] on button "Encerrar" at bounding box center [361, 88] width 24 height 10
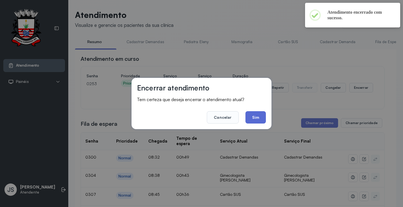
click at [258, 115] on button "Sim" at bounding box center [255, 117] width 20 height 12
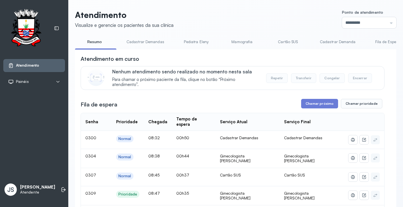
click at [319, 105] on button "Chamar próximo" at bounding box center [319, 104] width 37 height 10
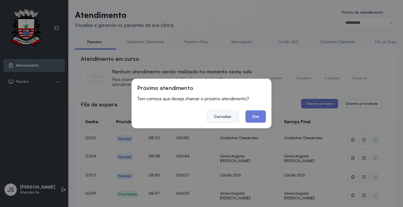
click at [221, 115] on button "Cancelar" at bounding box center [223, 116] width 32 height 12
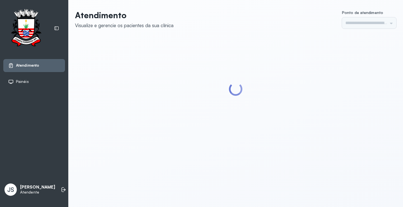
type input "*********"
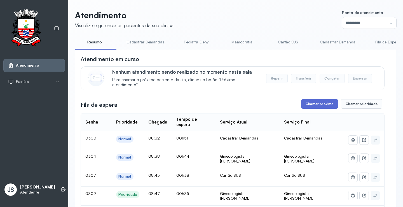
click at [324, 106] on button "Chamar próximo" at bounding box center [319, 104] width 37 height 10
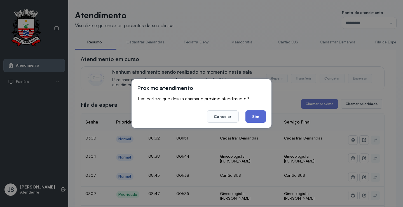
click at [252, 114] on button "Sim" at bounding box center [255, 116] width 20 height 12
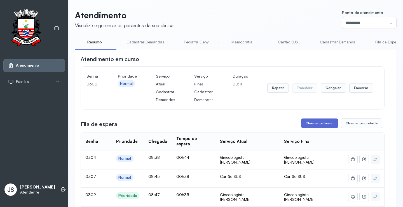
click at [313, 125] on button "Chamar próximo" at bounding box center [319, 123] width 37 height 10
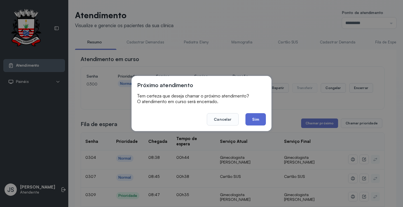
click at [257, 122] on button "Sim" at bounding box center [255, 119] width 20 height 12
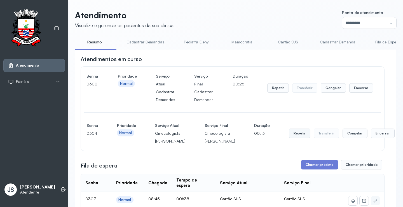
click at [282, 93] on button "Repetir" at bounding box center [278, 88] width 22 height 10
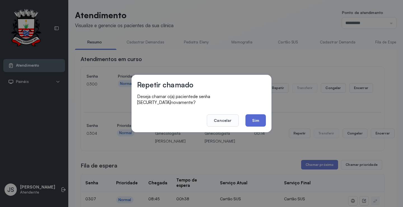
click at [258, 116] on button "Sim" at bounding box center [255, 120] width 20 height 12
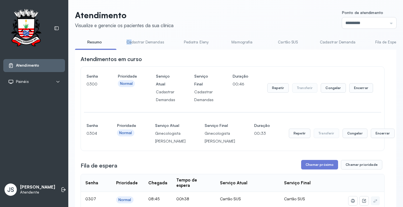
drag, startPoint x: 106, startPoint y: 49, endPoint x: 131, endPoint y: 49, distance: 25.2
click at [131, 49] on ul "Resumo Cadastrar Demandas Pediatra [PERSON_NAME] Cartão SUS Cadastrar [PERSON_N…" at bounding box center [235, 43] width 321 height 13
click at [180, 60] on div "Atendimentos em curso" at bounding box center [233, 59] width 304 height 8
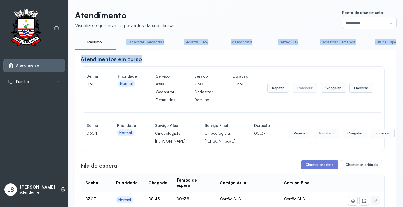
drag, startPoint x: 94, startPoint y: 48, endPoint x: 184, endPoint y: 54, distance: 90.8
click at [236, 57] on div "Atendimentos em curso" at bounding box center [233, 59] width 304 height 8
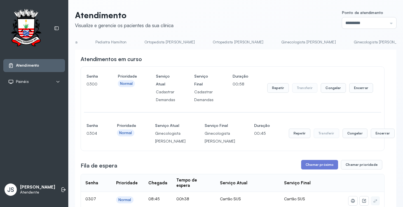
scroll to position [0, 381]
click at [340, 41] on link "Ginecologista [PERSON_NAME]" at bounding box center [373, 41] width 66 height 9
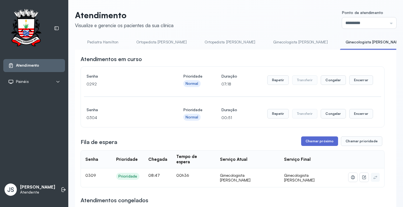
click at [316, 144] on button "Chamar próximo" at bounding box center [319, 141] width 37 height 10
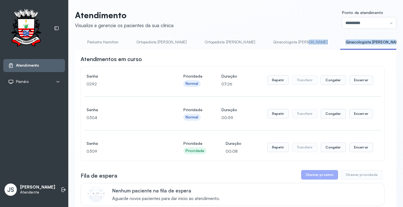
drag, startPoint x: 291, startPoint y: 48, endPoint x: 267, endPoint y: 47, distance: 24.6
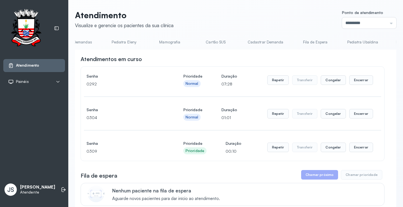
scroll to position [0, 0]
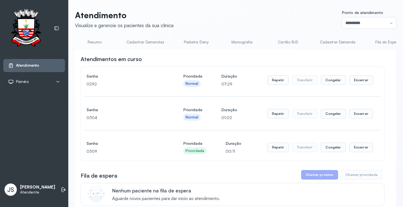
click at [95, 43] on link "Resumo" at bounding box center [94, 41] width 39 height 9
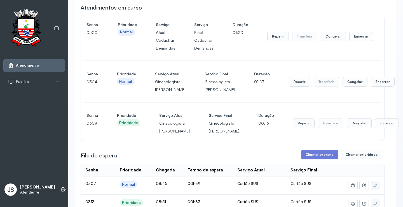
scroll to position [56, 0]
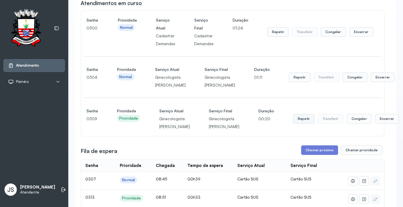
click at [283, 37] on button "Repetir" at bounding box center [278, 32] width 22 height 10
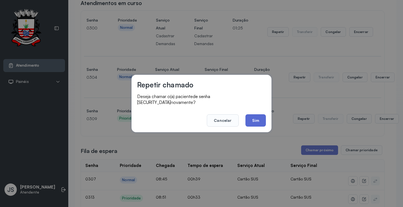
click at [255, 117] on button "Sim" at bounding box center [255, 120] width 20 height 12
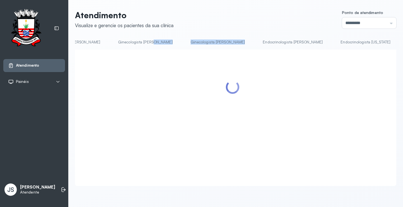
scroll to position [0, 537]
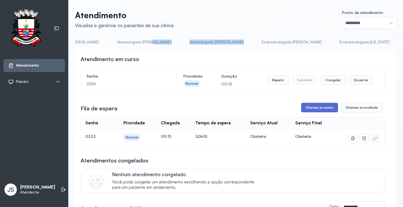
click at [319, 108] on button "Chamar próximo" at bounding box center [319, 108] width 37 height 10
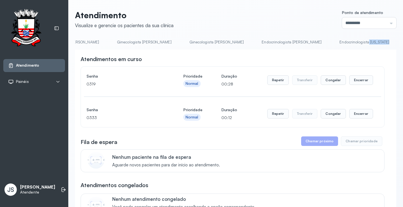
drag, startPoint x: 313, startPoint y: 48, endPoint x: 277, endPoint y: 48, distance: 35.5
drag, startPoint x: 275, startPoint y: 49, endPoint x: 242, endPoint y: 49, distance: 32.2
click at [242, 49] on div "Resumo Cadastrar Demandas Pediatra Eleny Mamografia Cartão SUS Cadastrar Demand…" at bounding box center [235, 43] width 321 height 13
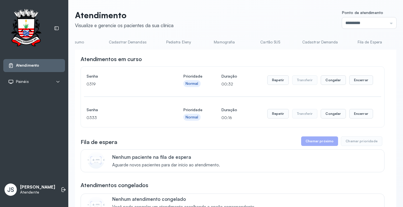
scroll to position [0, 0]
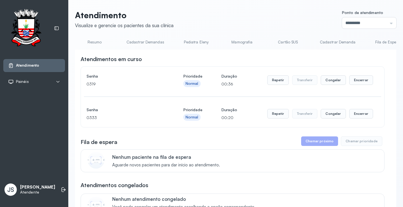
click at [99, 44] on link "Resumo" at bounding box center [94, 41] width 39 height 9
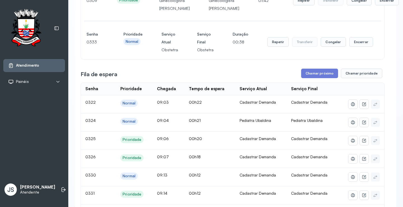
scroll to position [196, 0]
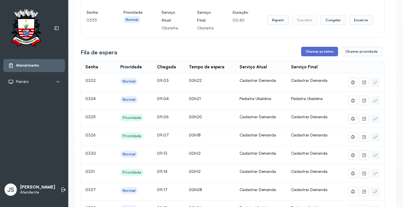
click at [319, 56] on button "Chamar próximo" at bounding box center [319, 52] width 37 height 10
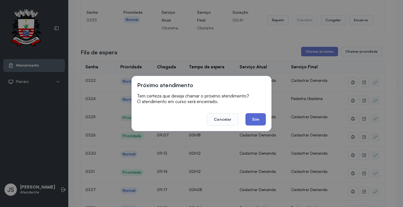
click at [257, 116] on button "Sim" at bounding box center [255, 119] width 20 height 12
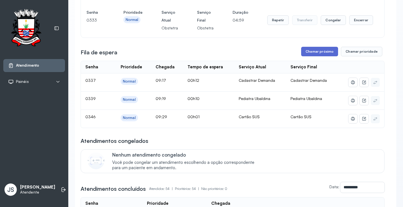
click at [323, 56] on button "Chamar próximo" at bounding box center [319, 52] width 37 height 10
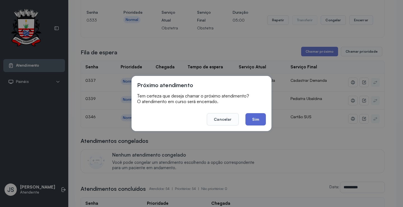
click at [258, 117] on button "Sim" at bounding box center [255, 119] width 20 height 12
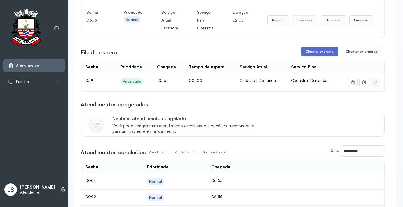
click at [317, 56] on button "Chamar próximo" at bounding box center [319, 52] width 37 height 10
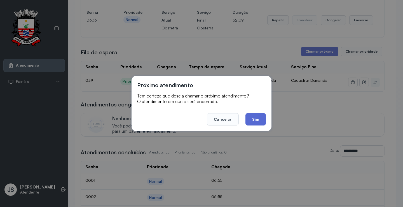
click at [258, 121] on button "Sim" at bounding box center [255, 119] width 20 height 12
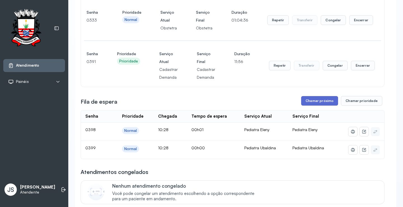
click at [316, 105] on button "Chamar próximo" at bounding box center [319, 101] width 37 height 10
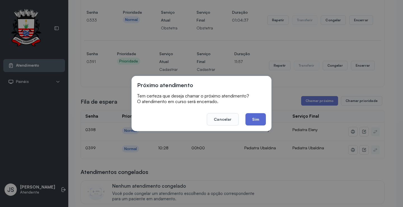
click at [264, 118] on button "Sim" at bounding box center [255, 119] width 20 height 12
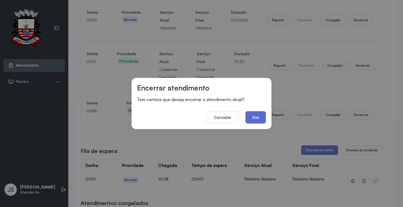
click at [260, 116] on button "Sim" at bounding box center [255, 117] width 20 height 12
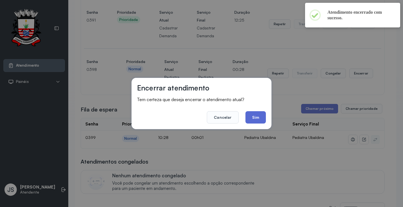
click at [252, 114] on button "Sim" at bounding box center [255, 117] width 20 height 12
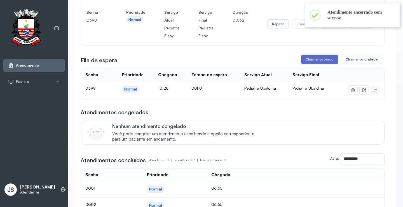
click at [317, 64] on button "Chamar próximo" at bounding box center [319, 60] width 37 height 10
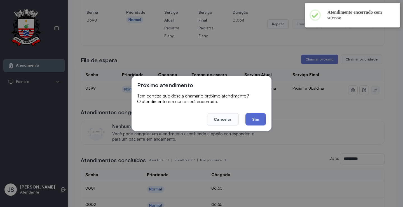
click at [251, 118] on button "Sim" at bounding box center [255, 119] width 20 height 12
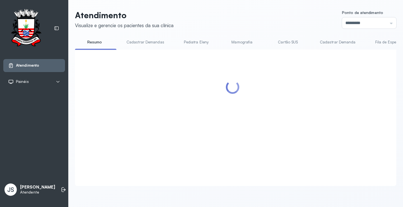
scroll to position [280, 0]
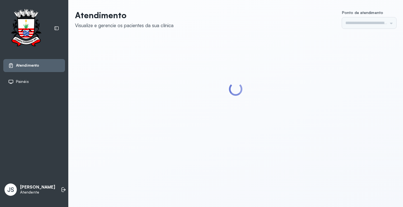
type input "*********"
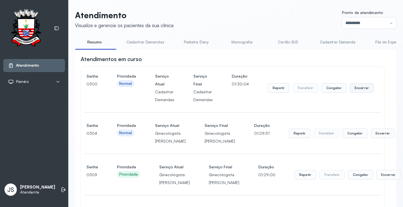
click at [361, 89] on button "Encerrar" at bounding box center [362, 88] width 24 height 10
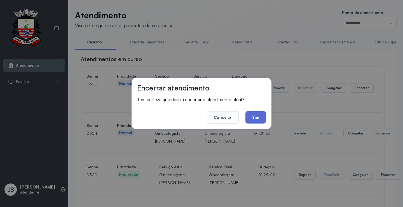
click at [254, 117] on button "Sim" at bounding box center [255, 117] width 20 height 12
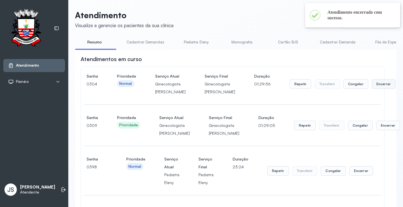
click at [371, 89] on button "Encerrar" at bounding box center [383, 84] width 24 height 10
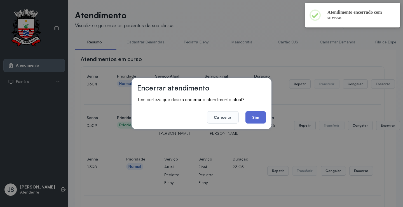
click at [256, 119] on button "Sim" at bounding box center [255, 117] width 20 height 12
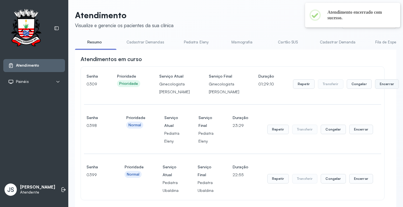
click at [375, 88] on button "Encerrar" at bounding box center [387, 84] width 24 height 10
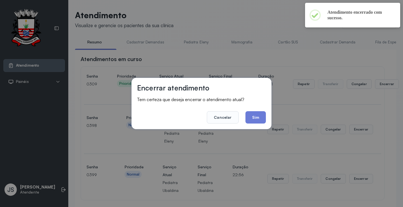
click at [266, 116] on div "Encerrar atendimento Tem certeza que deseja encerrar o atendimento atual? Cance…" at bounding box center [201, 103] width 140 height 51
click at [258, 115] on button "Sim" at bounding box center [255, 117] width 20 height 12
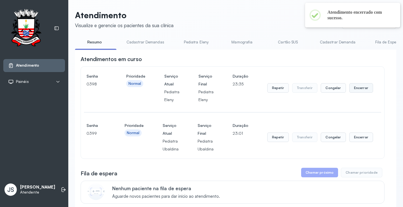
click at [363, 89] on button "Encerrar" at bounding box center [361, 88] width 24 height 10
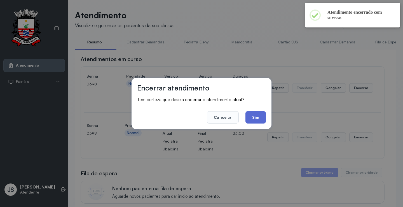
click at [257, 118] on button "Sim" at bounding box center [255, 117] width 20 height 12
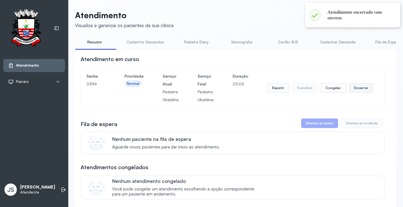
click at [357, 89] on button "Encerrar" at bounding box center [361, 88] width 24 height 10
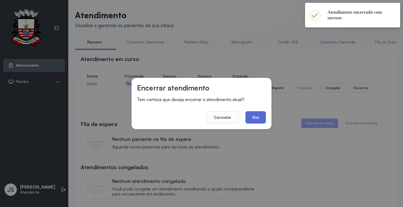
click at [256, 115] on button "Sim" at bounding box center [255, 117] width 20 height 12
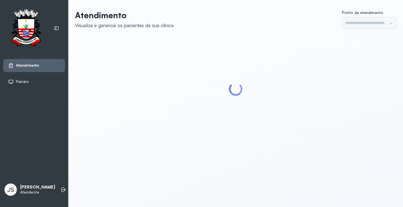
type input "*********"
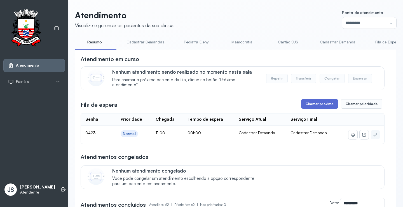
click at [313, 107] on button "Chamar próximo" at bounding box center [319, 104] width 37 height 10
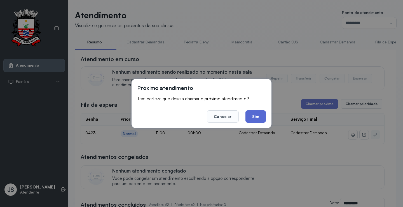
click at [255, 118] on button "Sim" at bounding box center [255, 116] width 20 height 12
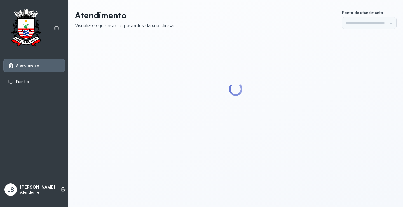
type input "*********"
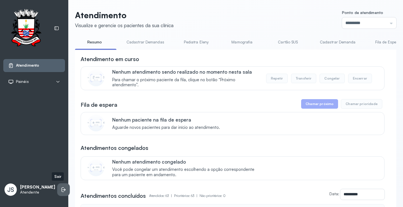
click at [61, 190] on icon at bounding box center [64, 190] width 6 height 6
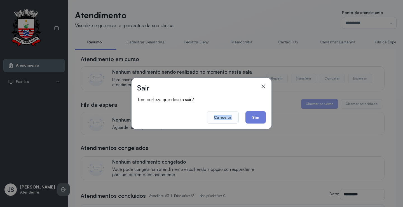
click at [57, 190] on div "Sair Tem certeza que deseja sair? Cancelar Sim" at bounding box center [201, 103] width 403 height 207
click at [257, 118] on button "Sim" at bounding box center [255, 117] width 20 height 12
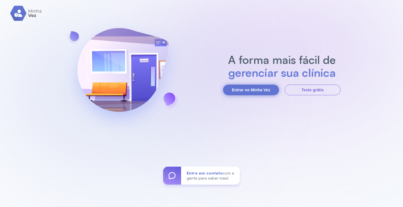
click at [260, 91] on button "Entrar no Minha Vez" at bounding box center [251, 89] width 56 height 11
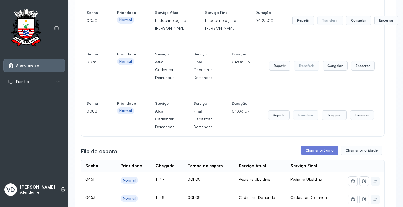
scroll to position [196, 0]
click at [308, 155] on button "Chamar próximo" at bounding box center [319, 150] width 37 height 10
click at [313, 155] on button "Chamar próximo" at bounding box center [319, 150] width 37 height 10
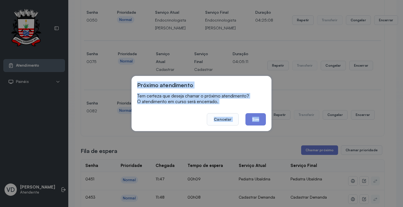
click at [290, 110] on div "Próximo atendimento Tem certeza que deseja chamar o próximo atendimento? O aten…" at bounding box center [201, 103] width 403 height 207
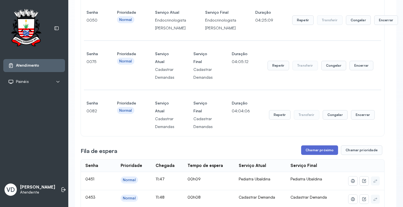
click at [320, 155] on div "Atendimentos em curso Senha [SECURITY_DATA] Prioridade Normal Serviço Atual End…" at bounding box center [233, 138] width 304 height 558
click at [319, 155] on button "Chamar próximo" at bounding box center [319, 150] width 37 height 10
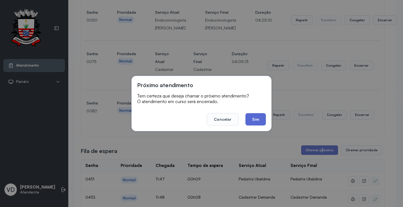
click at [258, 122] on button "Sim" at bounding box center [255, 119] width 20 height 12
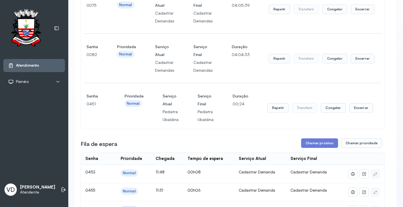
scroll to position [308, 0]
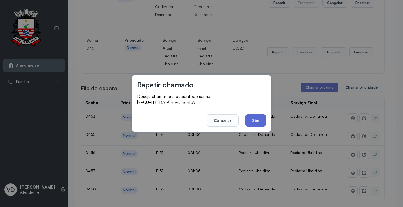
click at [253, 118] on button "Sim" at bounding box center [255, 120] width 20 height 12
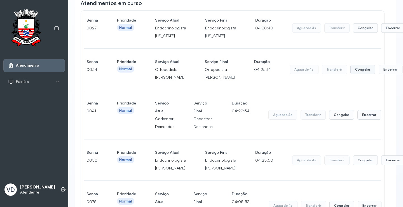
scroll to position [0, 0]
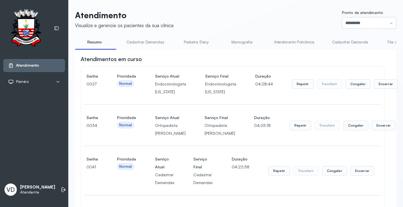
click at [384, 22] on input "*********" at bounding box center [369, 22] width 54 height 11
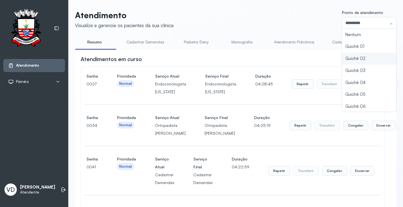
type input "*********"
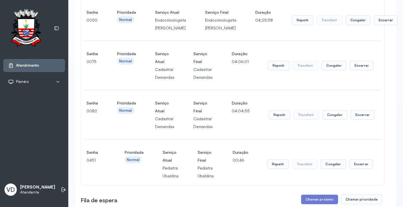
scroll to position [336, 0]
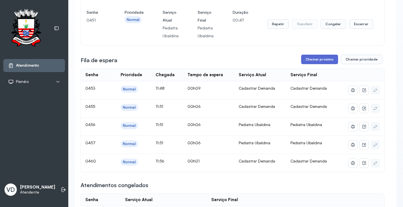
click at [308, 64] on button "Chamar próximo" at bounding box center [319, 60] width 37 height 10
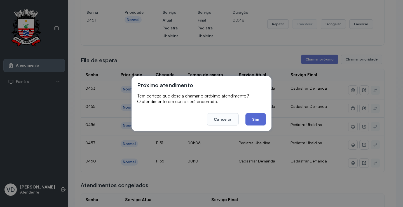
click at [247, 121] on button "Sim" at bounding box center [255, 119] width 20 height 12
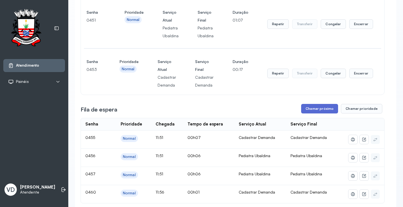
click at [313, 113] on button "Chamar próximo" at bounding box center [319, 109] width 37 height 10
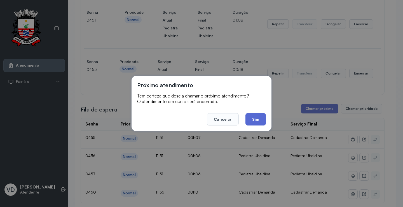
click at [252, 120] on button "Sim" at bounding box center [255, 119] width 20 height 12
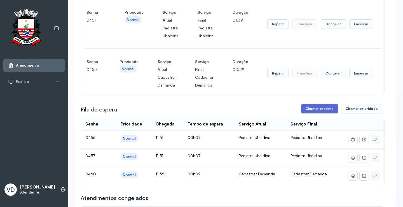
click at [311, 113] on button "Chamar próximo" at bounding box center [319, 109] width 37 height 10
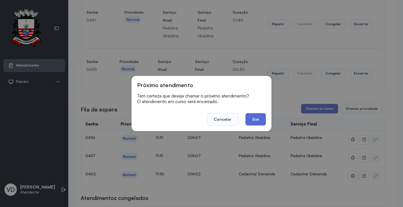
click at [261, 116] on button "Sim" at bounding box center [255, 119] width 20 height 12
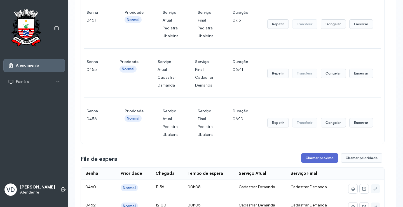
click at [307, 162] on button "Chamar próximo" at bounding box center [319, 158] width 37 height 10
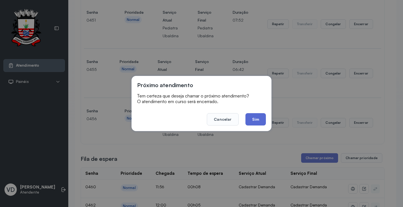
click at [250, 114] on button "Sim" at bounding box center [255, 119] width 20 height 12
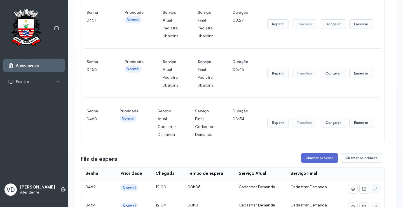
click at [307, 162] on button "Chamar próximo" at bounding box center [319, 158] width 37 height 10
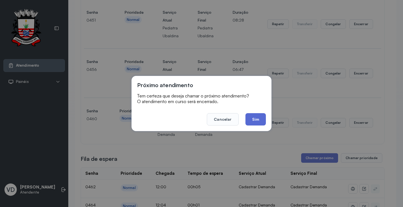
click at [254, 121] on button "Sim" at bounding box center [255, 119] width 20 height 12
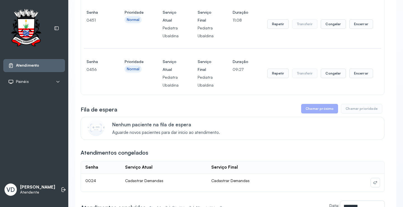
click at [318, 113] on button "Chamar próximo" at bounding box center [319, 109] width 37 height 10
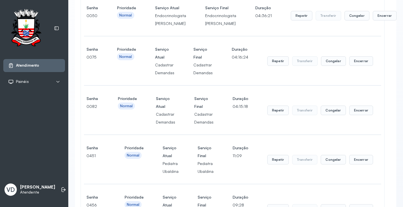
scroll to position [196, 0]
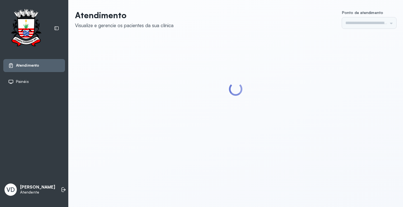
type input "*********"
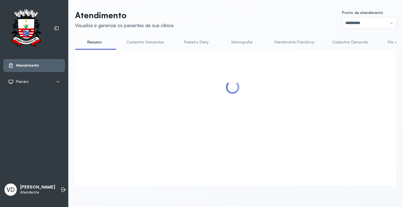
scroll to position [0, 0]
